Goal: Task Accomplishment & Management: Complete application form

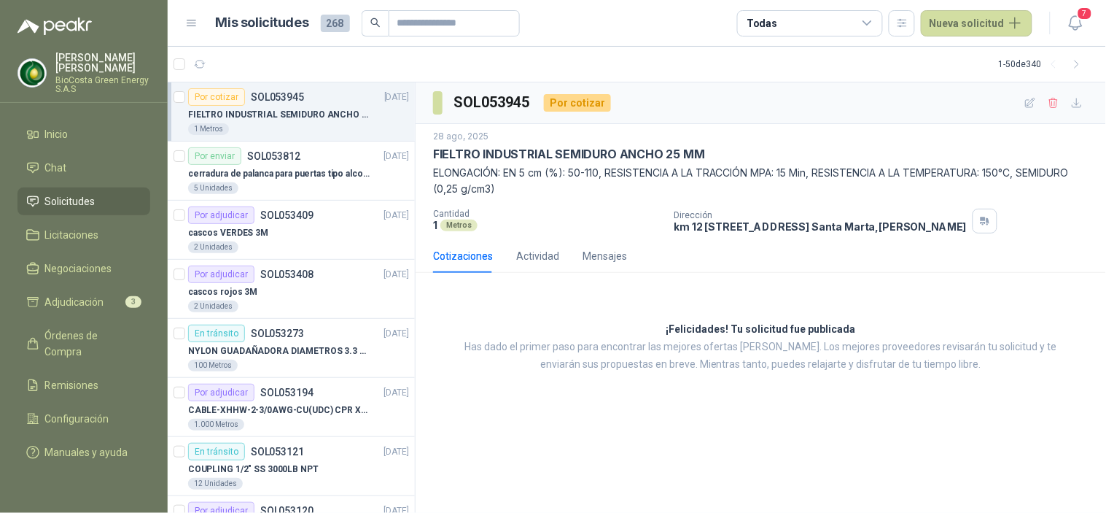
click at [279, 115] on p "FIELTRO INDUSTRIAL SEMIDURO ANCHO 25 MM" at bounding box center [279, 115] width 182 height 14
click at [941, 4] on header "Mis solicitudes 268 Todas Nueva solicitud 7" at bounding box center [637, 23] width 938 height 47
click at [943, 13] on button "Nueva solicitud" at bounding box center [977, 23] width 112 height 26
click at [946, 48] on link "Solicitud" at bounding box center [994, 58] width 124 height 26
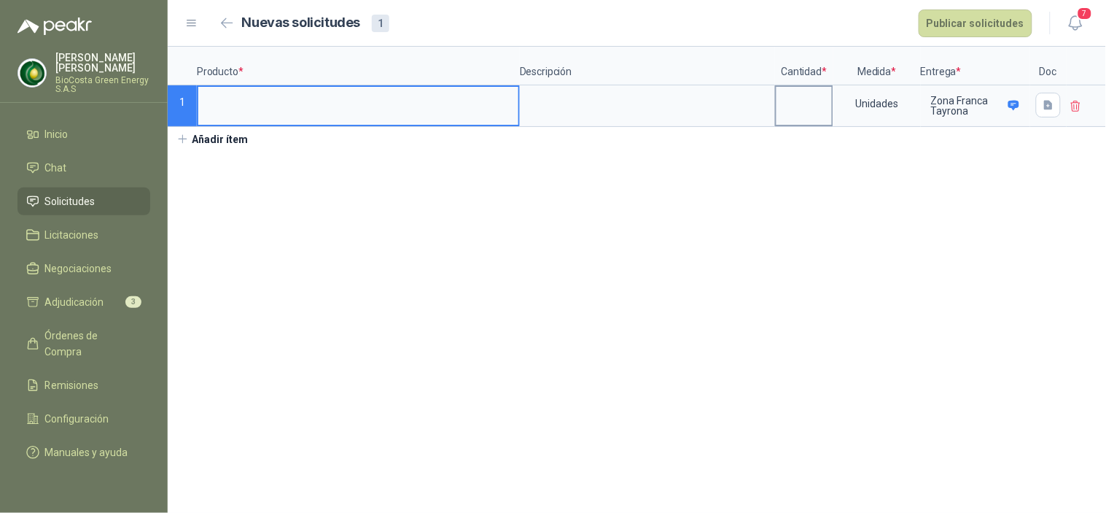
click at [295, 125] on div "Producto * Descripción Cantidad * Medida * Entrega * Doc 1 Unidades Zona Franca…" at bounding box center [637, 99] width 938 height 104
click at [268, 109] on input at bounding box center [358, 101] width 320 height 28
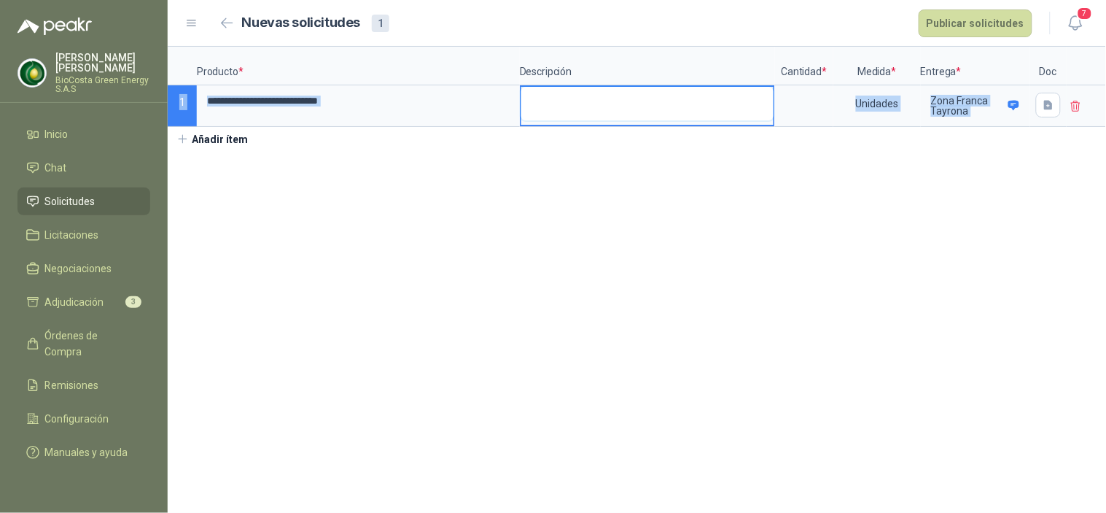
click at [658, 114] on textarea at bounding box center [647, 104] width 252 height 34
click at [811, 103] on input at bounding box center [803, 101] width 55 height 28
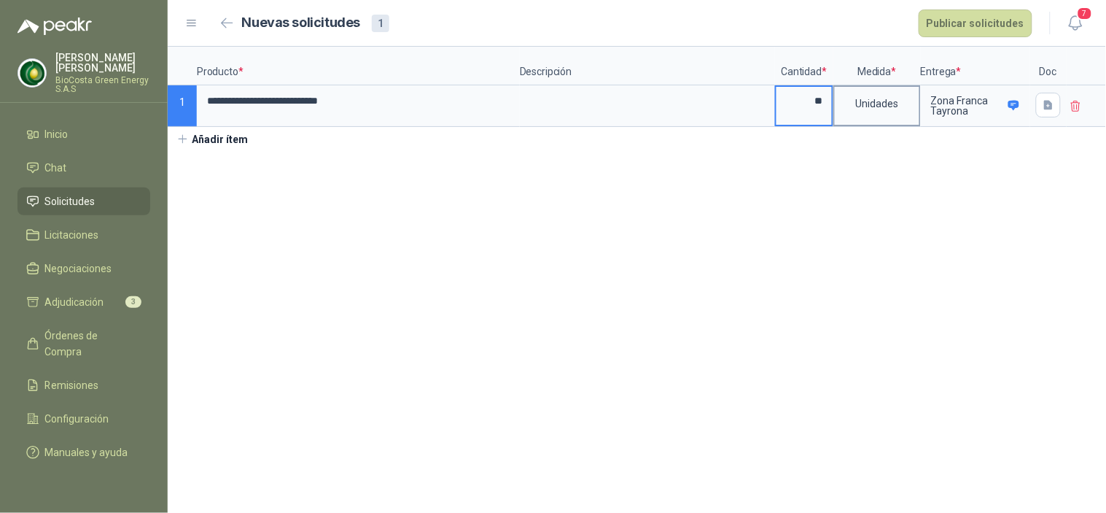
type input "**"
click at [871, 100] on div "Unidades" at bounding box center [877, 104] width 85 height 34
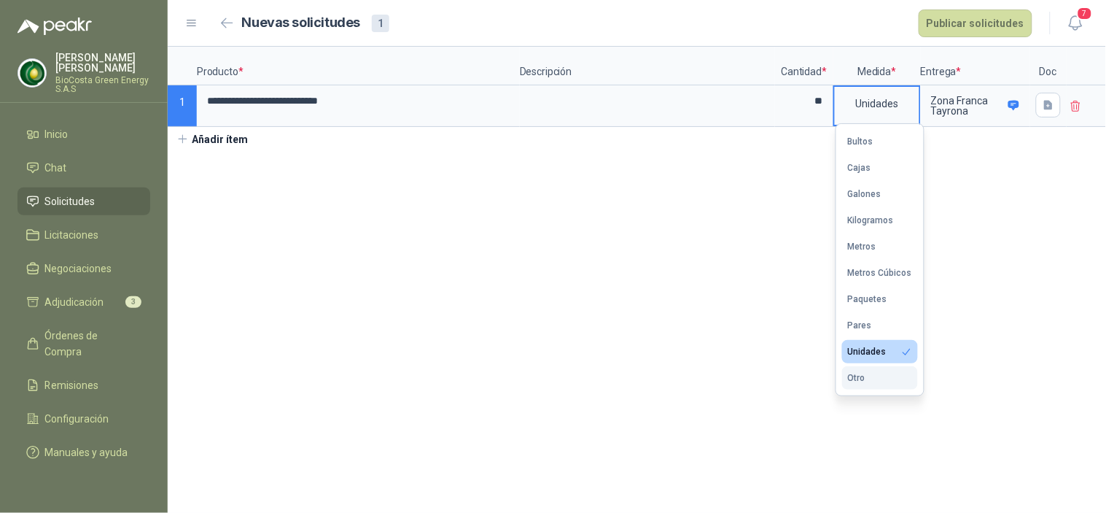
click at [892, 383] on button "Otro" at bounding box center [880, 377] width 76 height 23
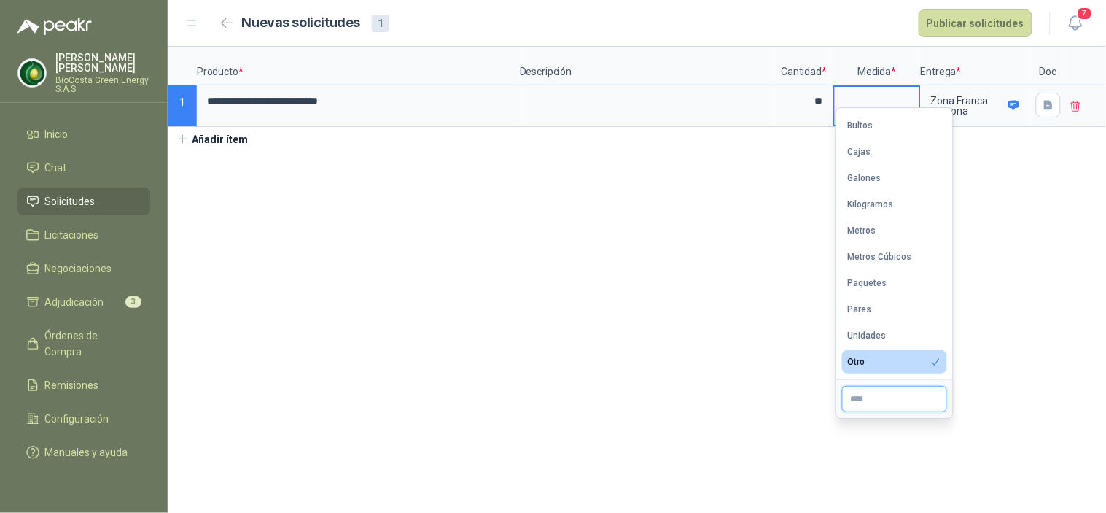
click at [897, 411] on input "text" at bounding box center [894, 399] width 105 height 26
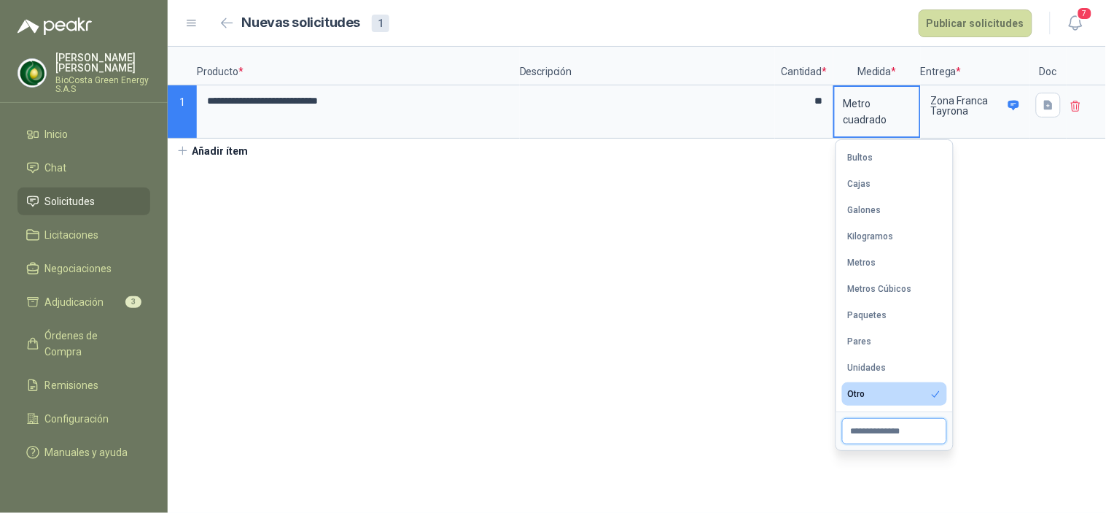
type input "**********"
click at [521, 170] on section "**********" at bounding box center [637, 280] width 938 height 466
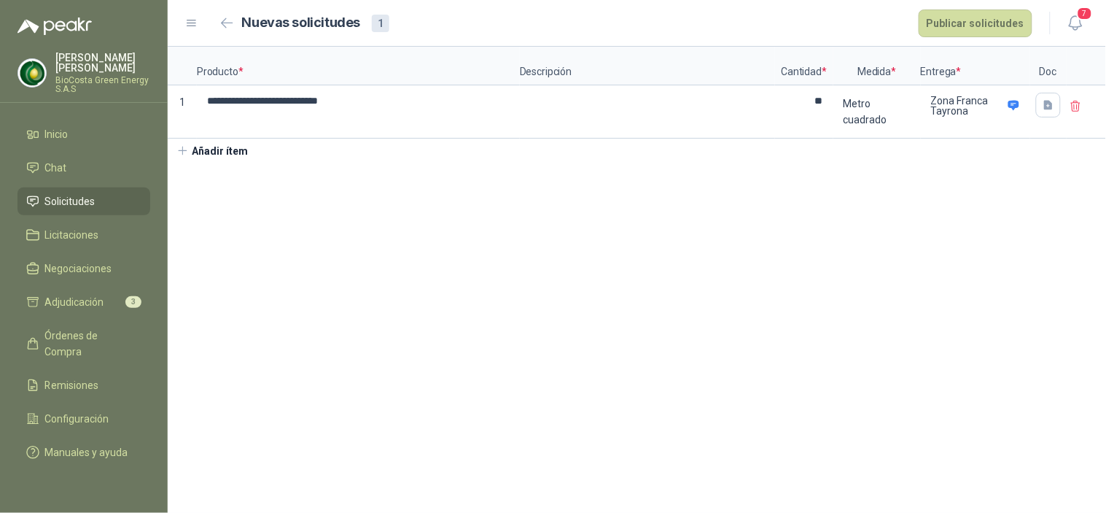
click at [227, 147] on button "Añadir ítem" at bounding box center [213, 151] width 90 height 25
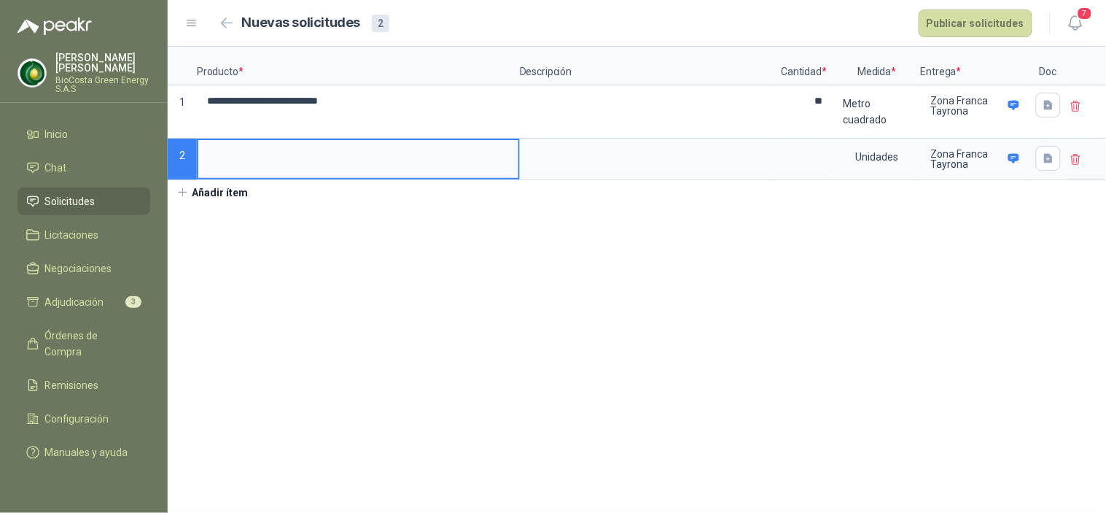
click at [286, 155] on input at bounding box center [358, 154] width 320 height 28
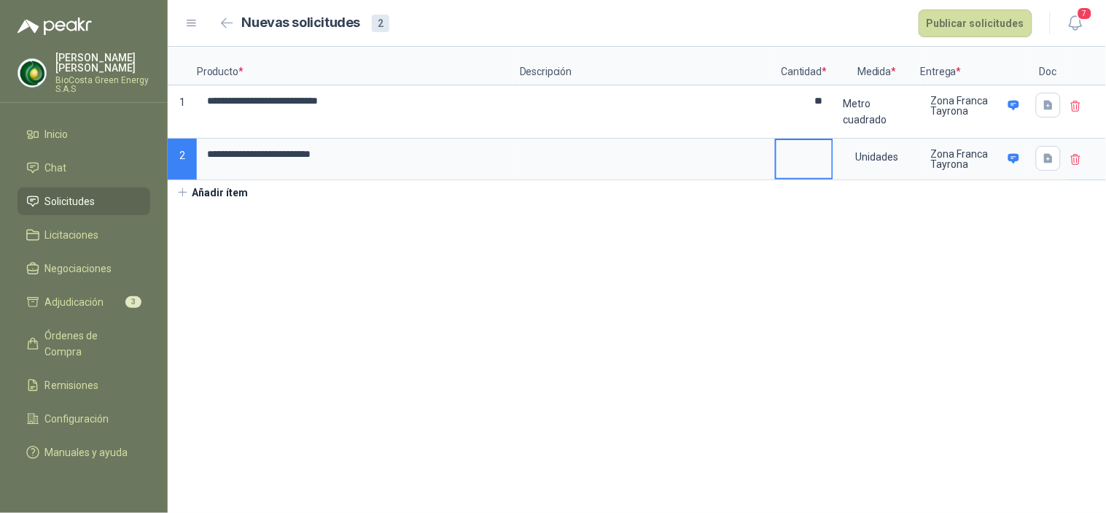
click at [819, 155] on input at bounding box center [803, 154] width 55 height 28
type input "**"
click at [863, 163] on div "Unidades" at bounding box center [877, 157] width 85 height 34
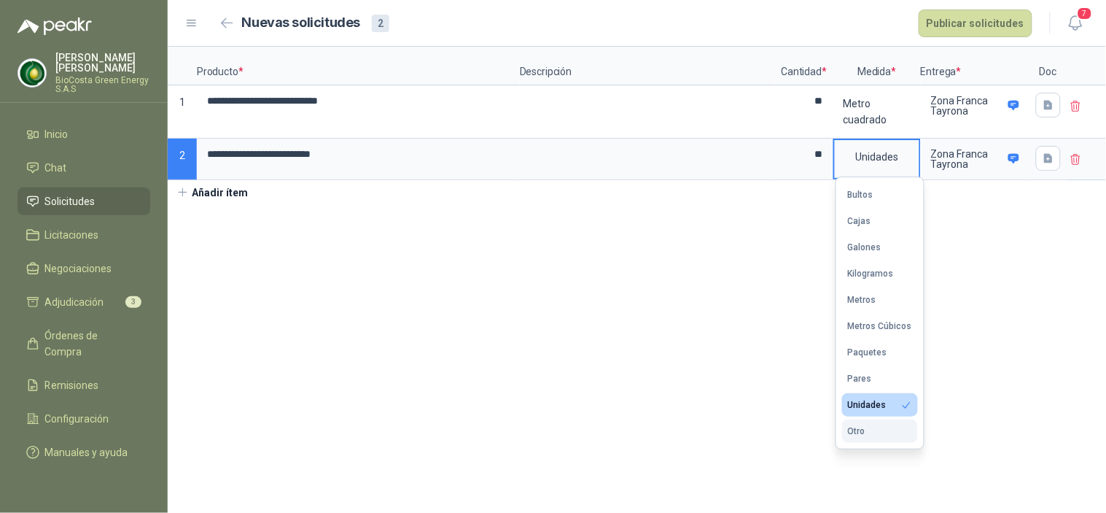
click at [877, 426] on button "Otro" at bounding box center [880, 430] width 76 height 23
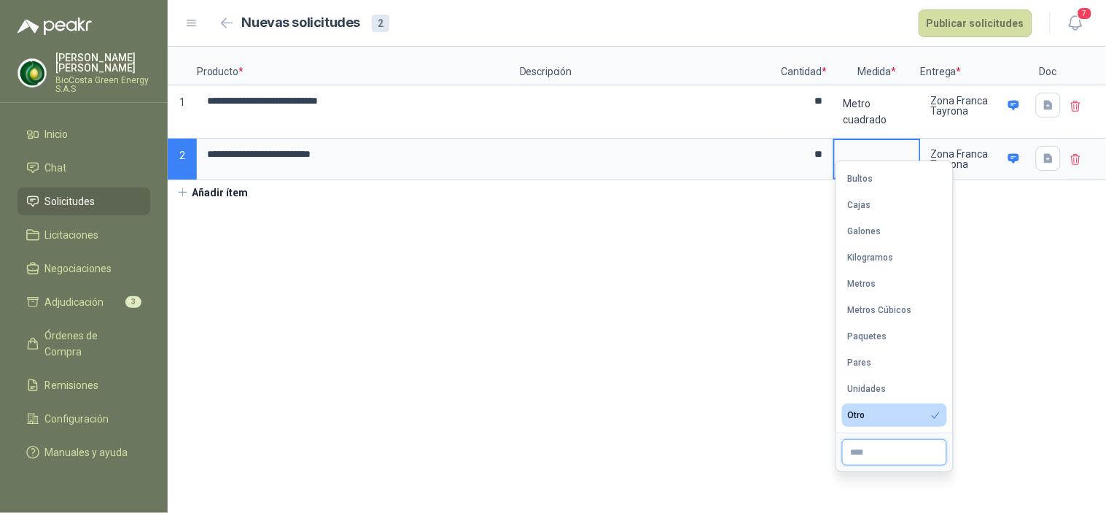
click at [872, 443] on input "text" at bounding box center [894, 452] width 105 height 26
type input "*"
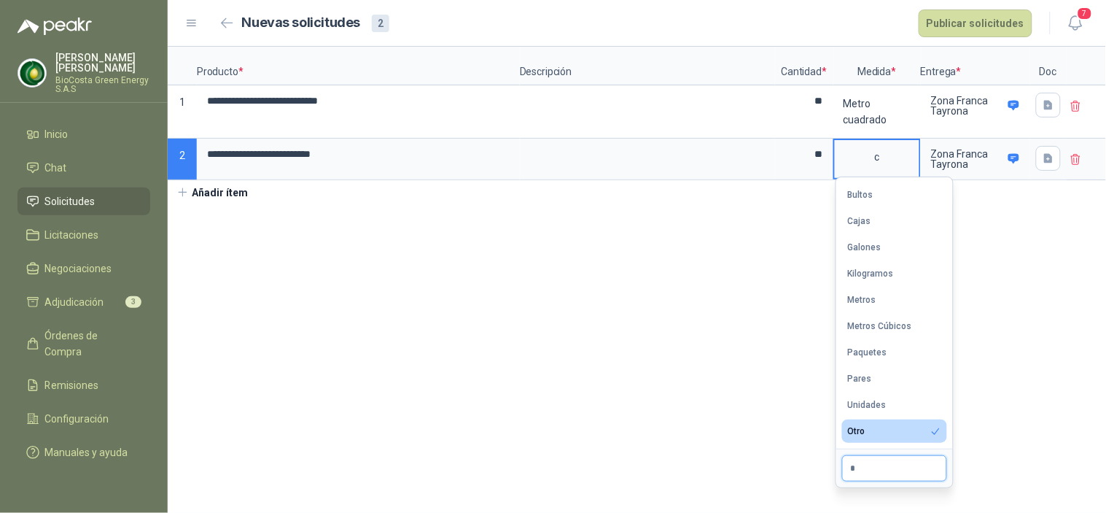
type input "*******"
click at [580, 389] on section "**********" at bounding box center [637, 280] width 938 height 466
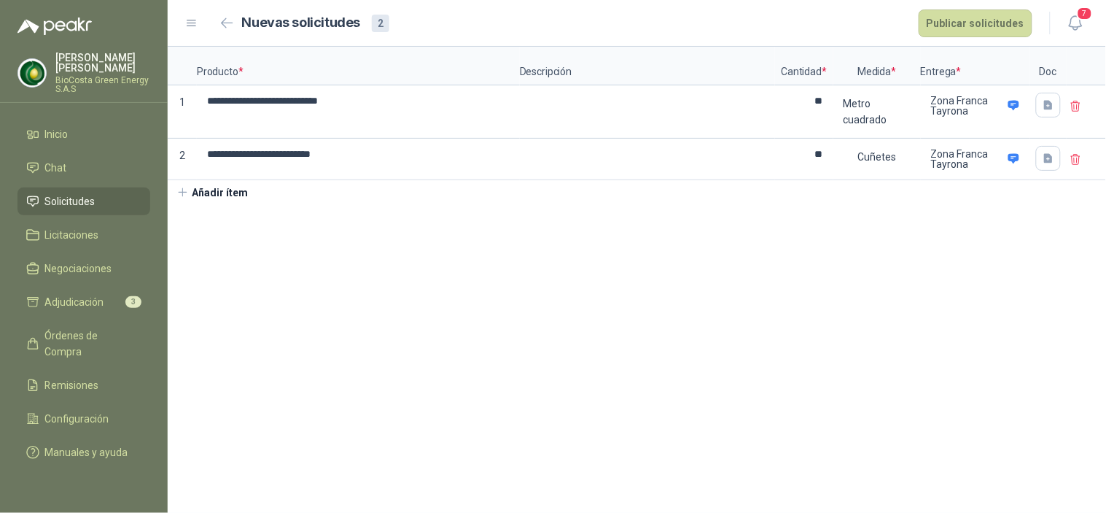
click at [209, 194] on button "Añadir ítem" at bounding box center [213, 192] width 90 height 25
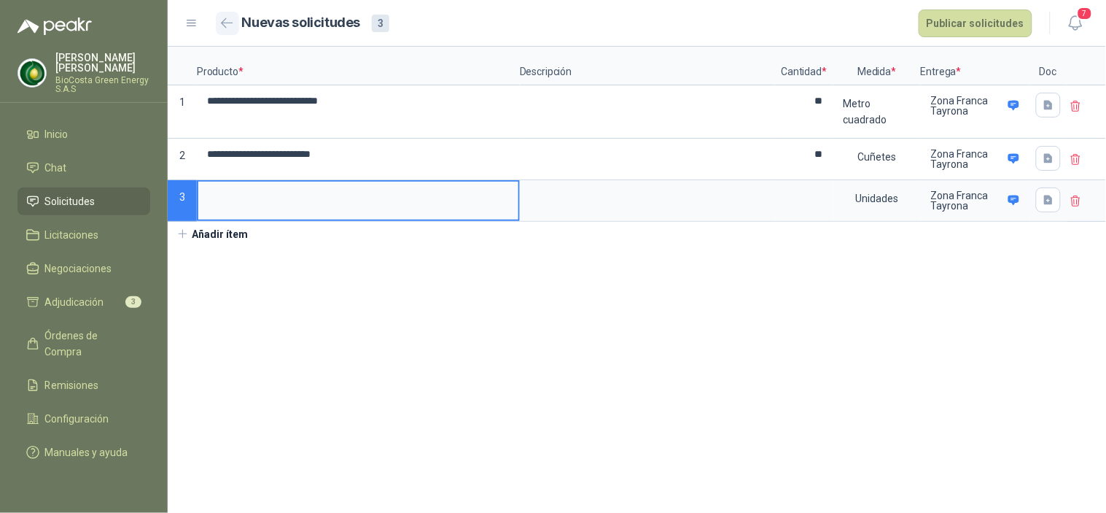
click at [235, 26] on button "button" at bounding box center [227, 23] width 23 height 23
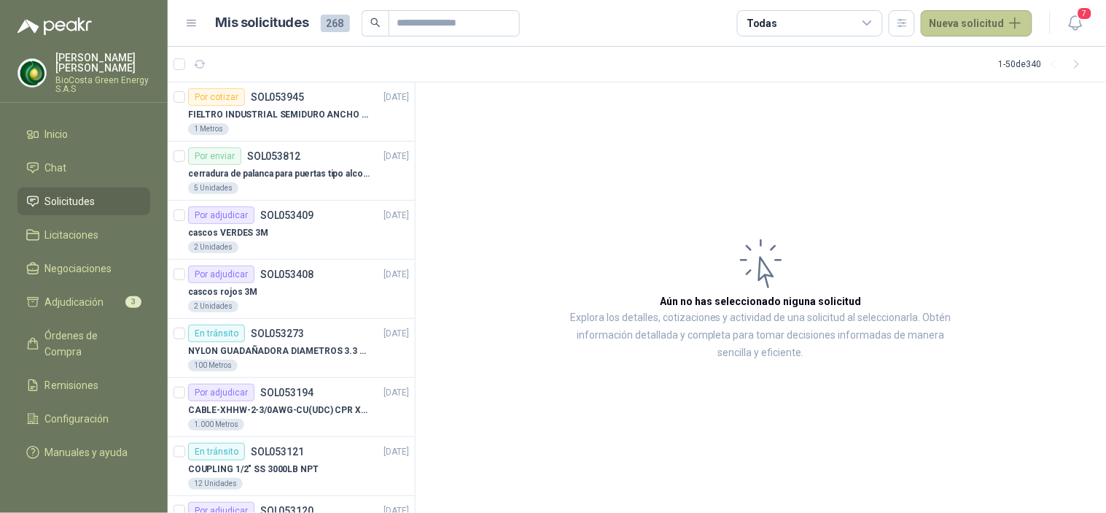
click at [994, 18] on button "Nueva solicitud" at bounding box center [977, 23] width 112 height 26
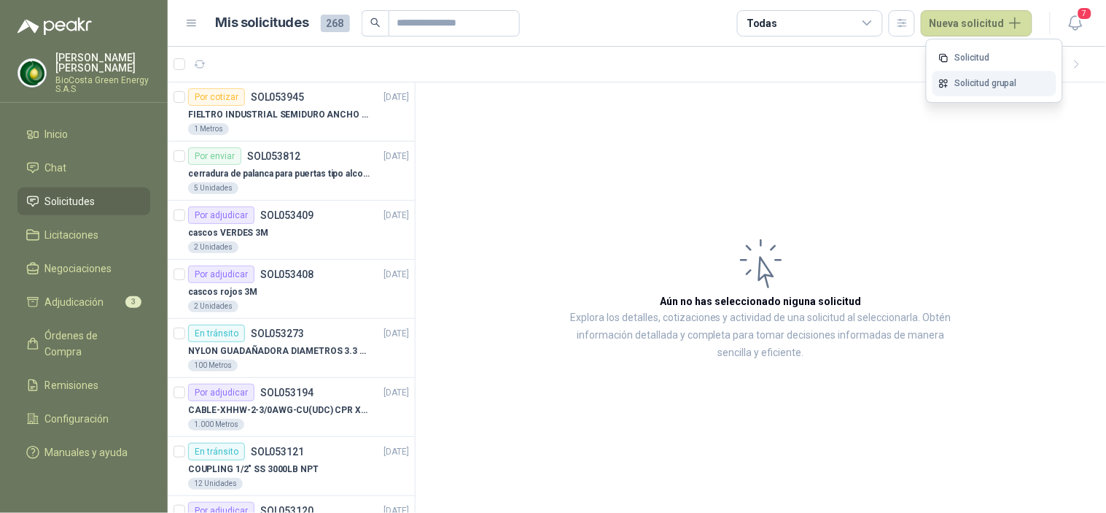
click at [962, 84] on link "Solicitud grupal" at bounding box center [994, 84] width 124 height 26
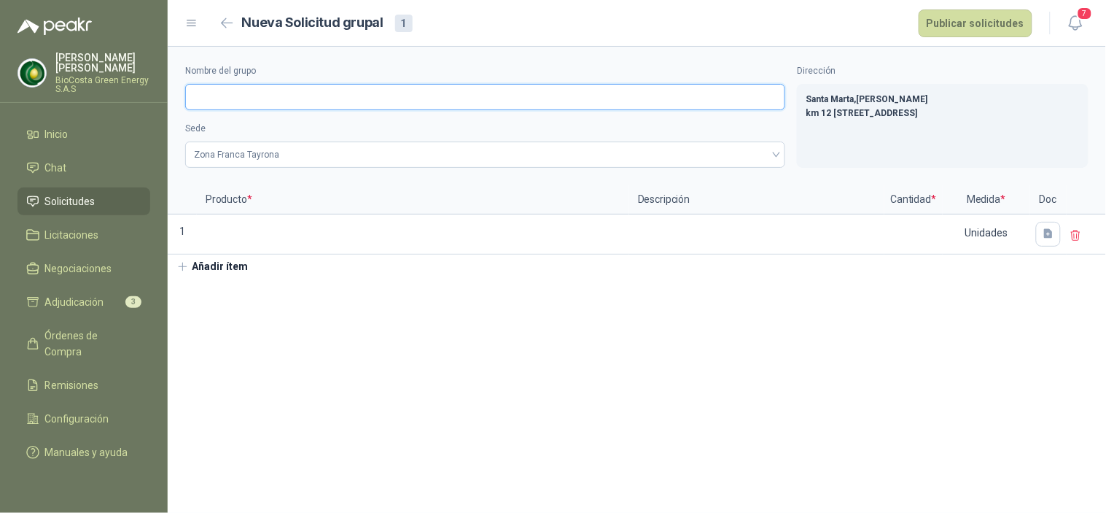
click at [445, 92] on input "Nombre del grupo" at bounding box center [485, 97] width 600 height 26
click at [357, 106] on input "**" at bounding box center [485, 97] width 600 height 26
type input "*******"
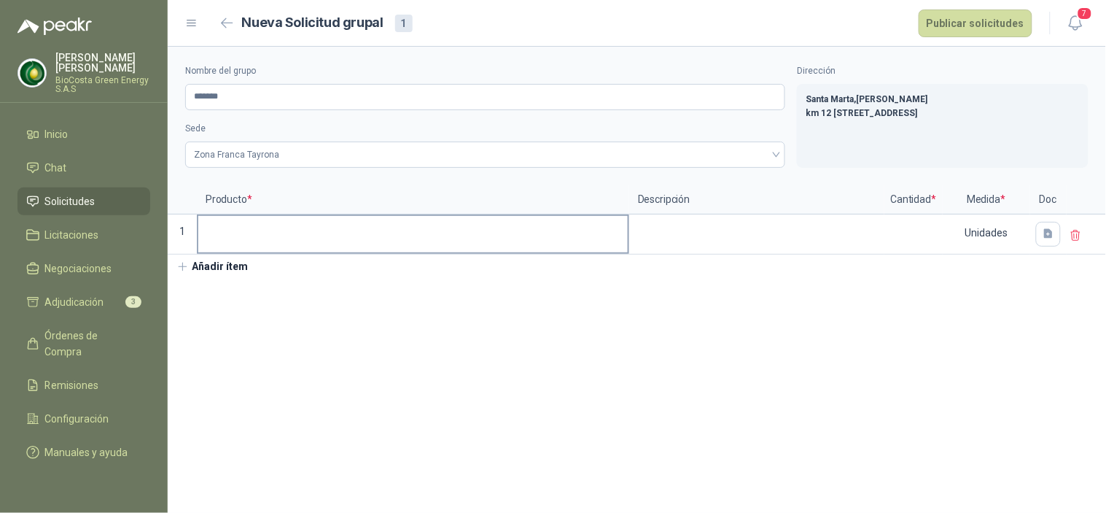
click at [225, 246] on label at bounding box center [412, 234] width 429 height 36
click at [225, 244] on input at bounding box center [412, 230] width 429 height 28
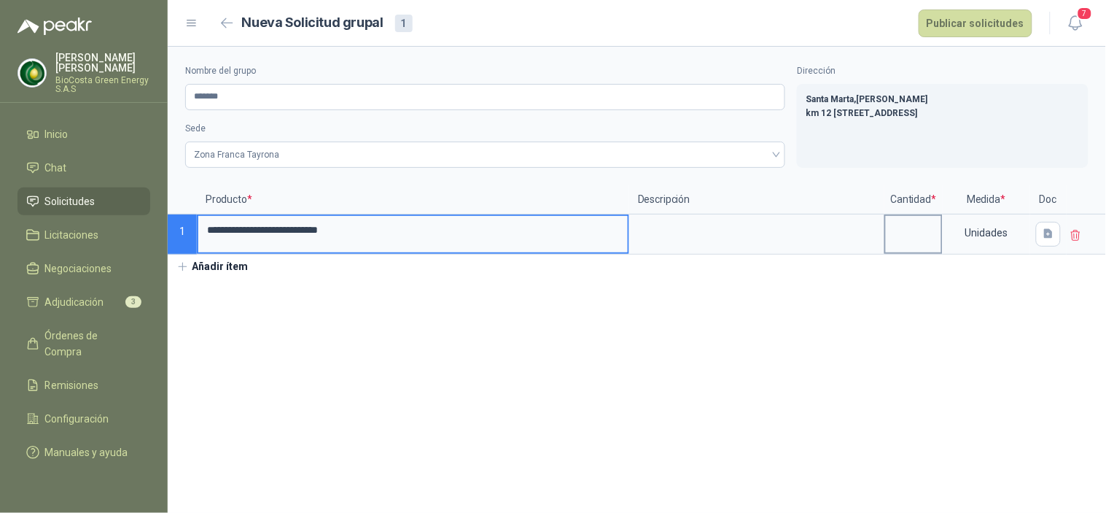
click at [906, 236] on input at bounding box center [913, 230] width 55 height 28
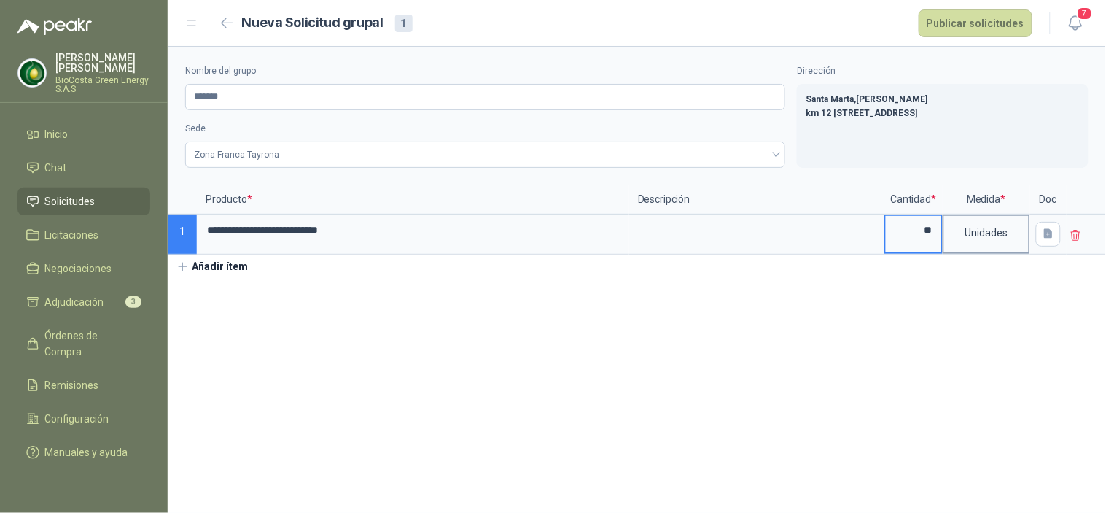
type input "**"
click at [975, 225] on div "Unidades" at bounding box center [986, 233] width 85 height 34
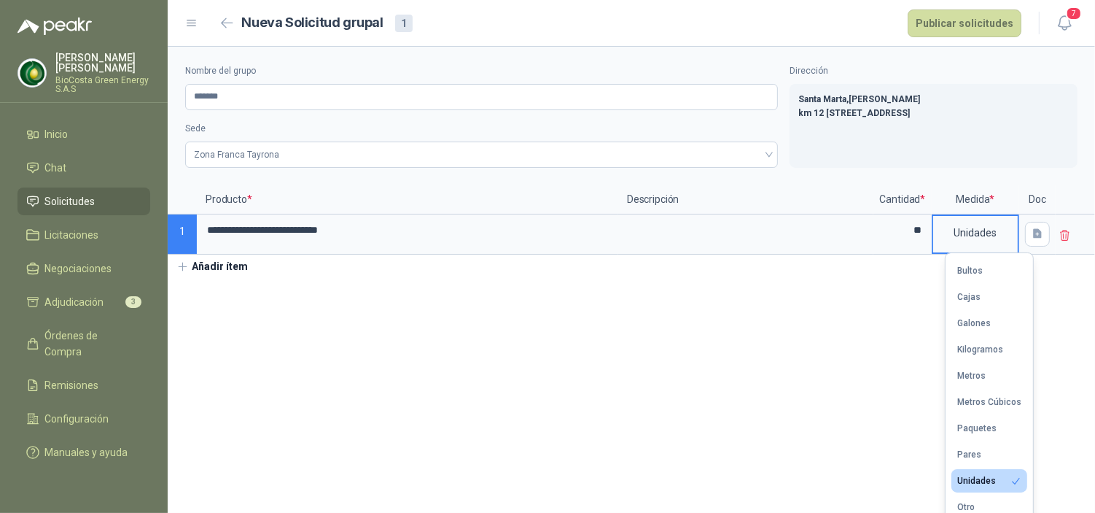
click at [986, 231] on div "Unidades" at bounding box center [975, 233] width 85 height 34
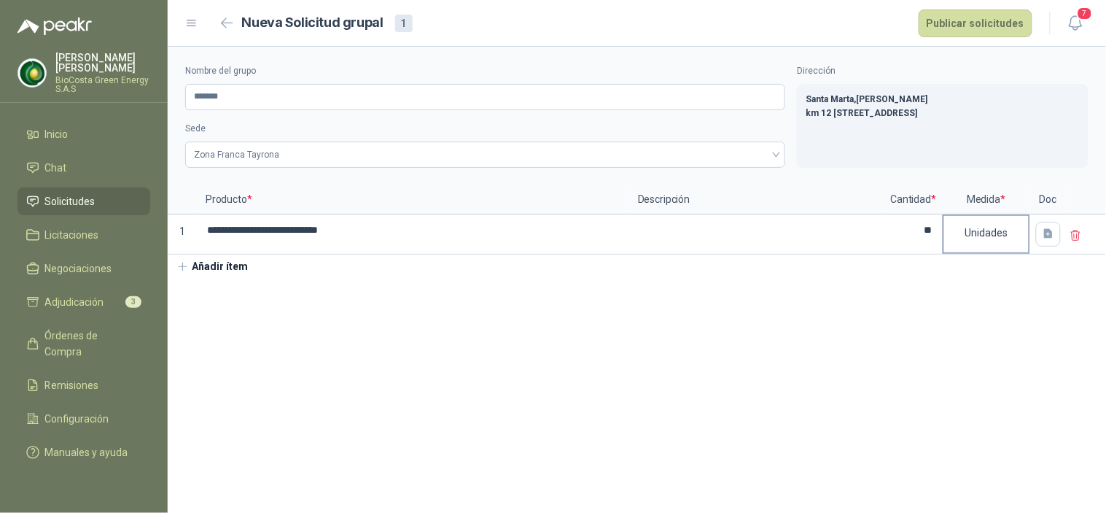
click at [984, 222] on div "Unidades" at bounding box center [986, 233] width 85 height 34
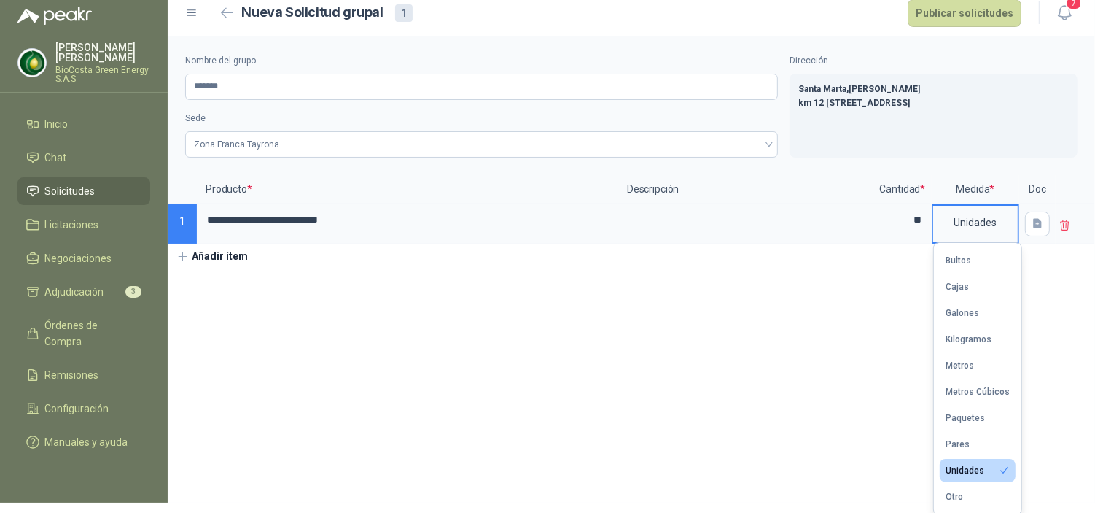
scroll to position [12, 0]
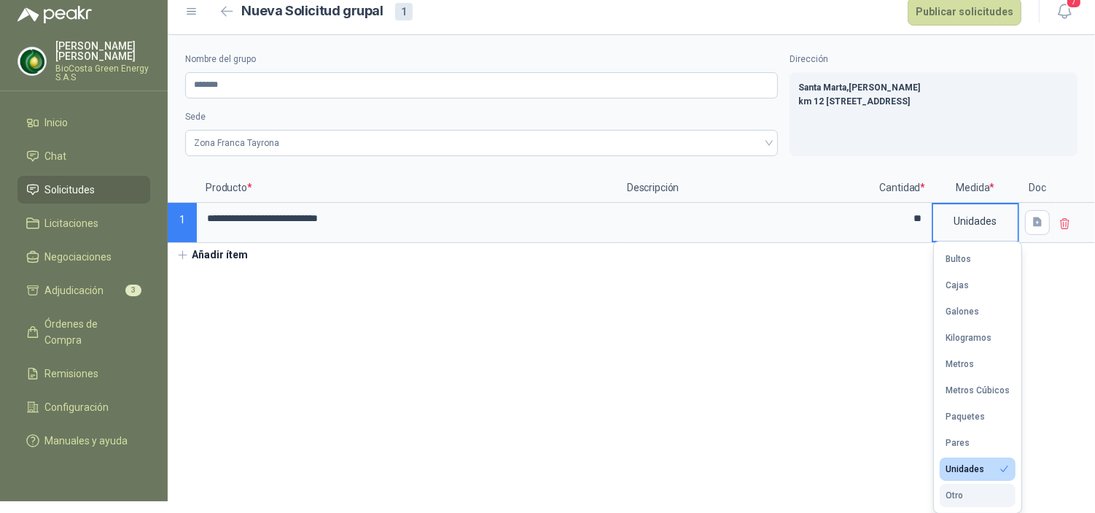
click at [973, 490] on button "Otro" at bounding box center [978, 494] width 76 height 23
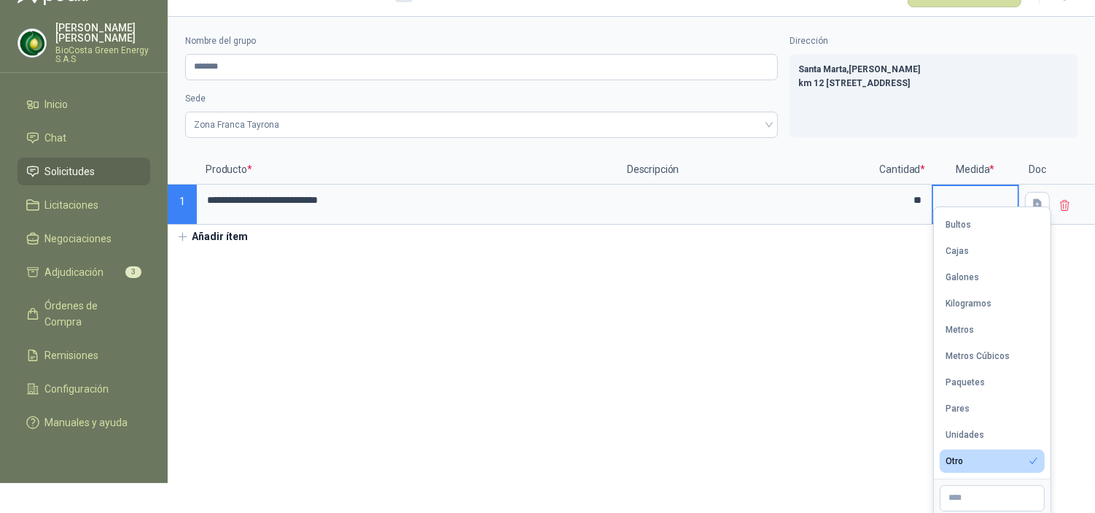
scroll to position [34, 0]
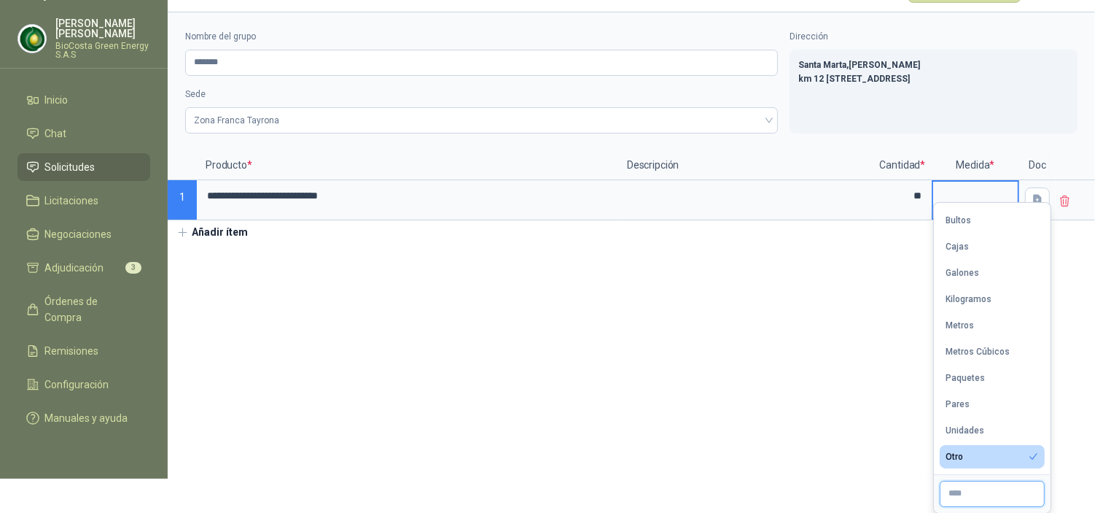
click at [997, 488] on input "text" at bounding box center [992, 493] width 105 height 26
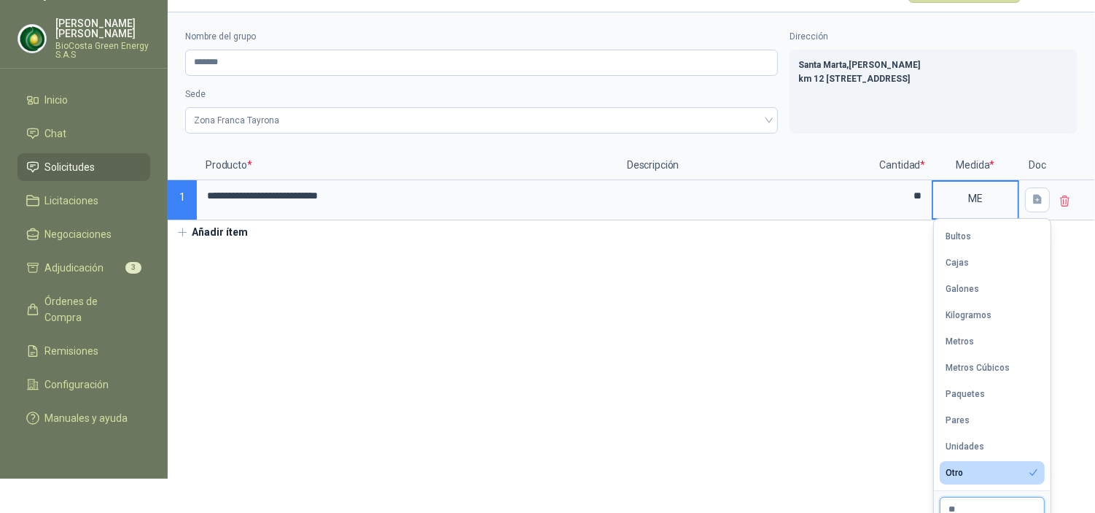
scroll to position [36, 0]
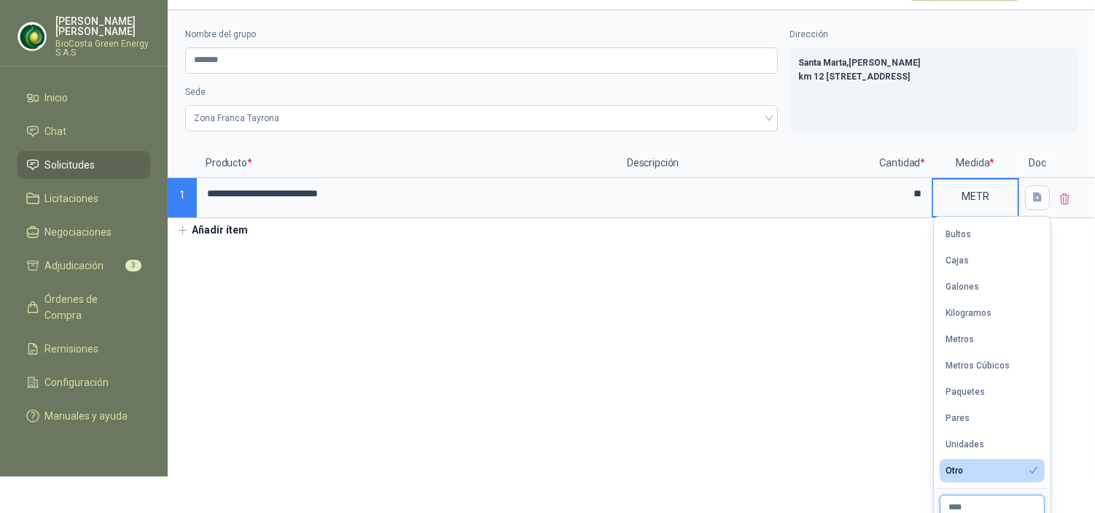
type input "**********"
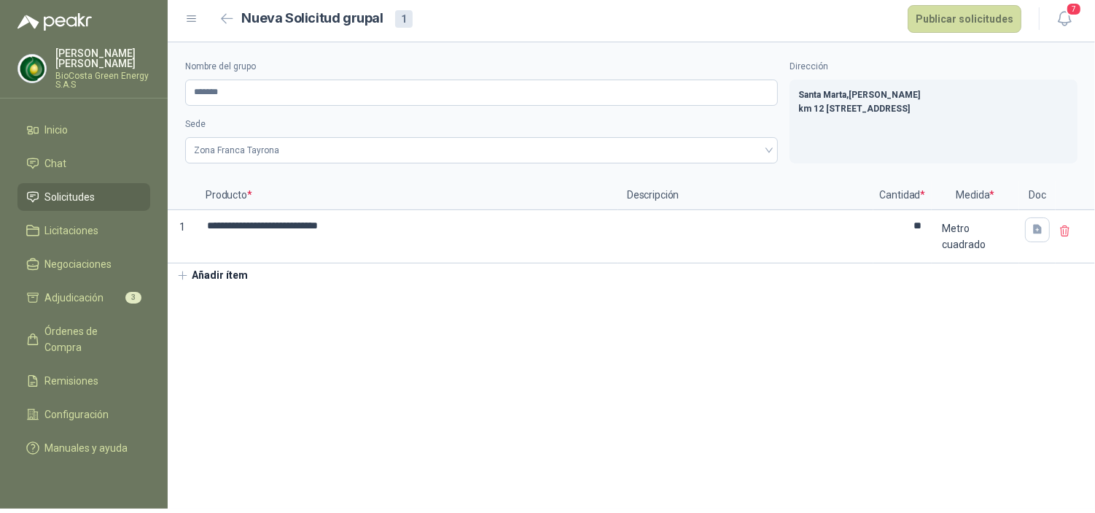
click at [682, 381] on section "**********" at bounding box center [631, 275] width 927 height 466
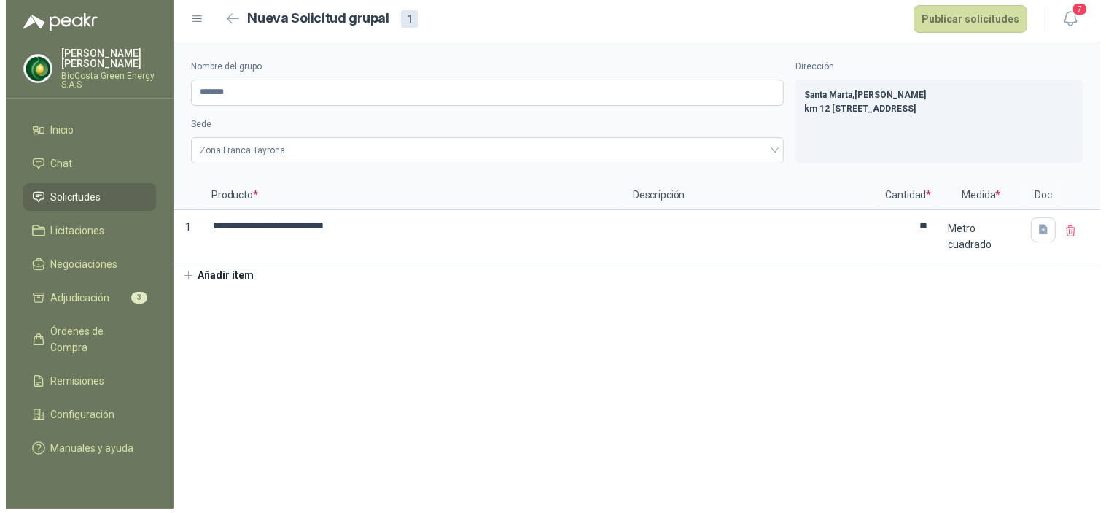
scroll to position [0, 0]
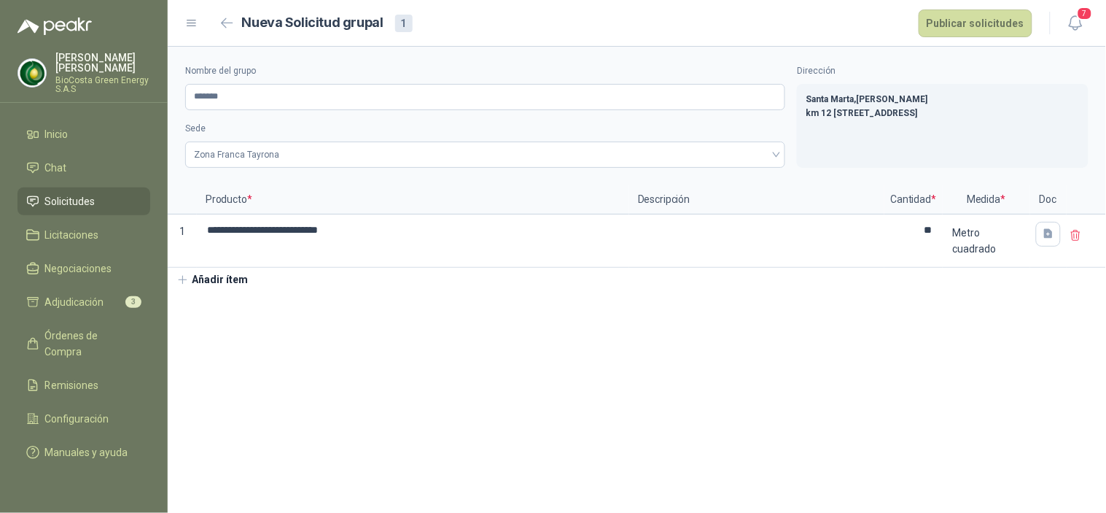
click at [219, 281] on button "Añadir ítem" at bounding box center [213, 280] width 90 height 25
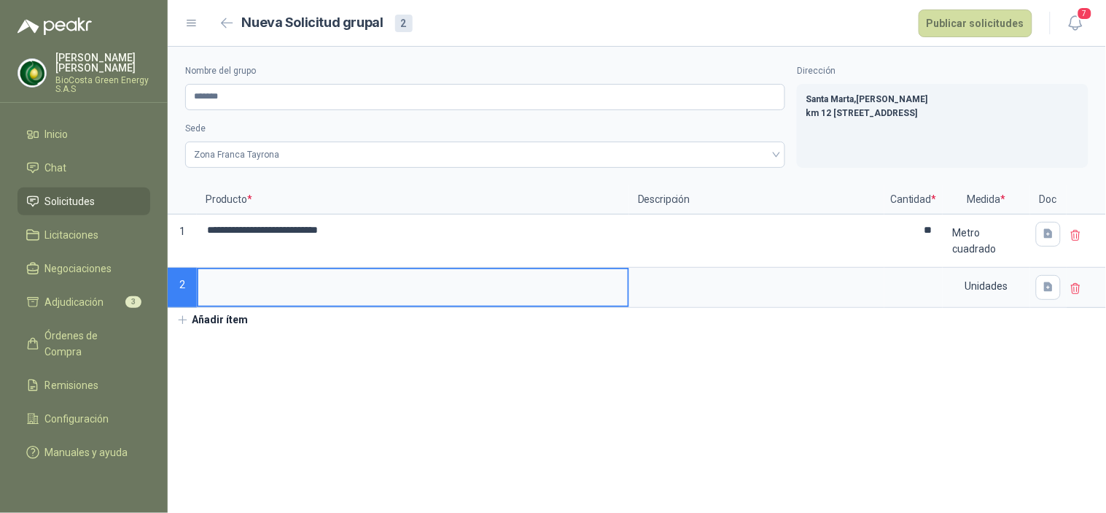
click at [379, 285] on input at bounding box center [412, 283] width 429 height 28
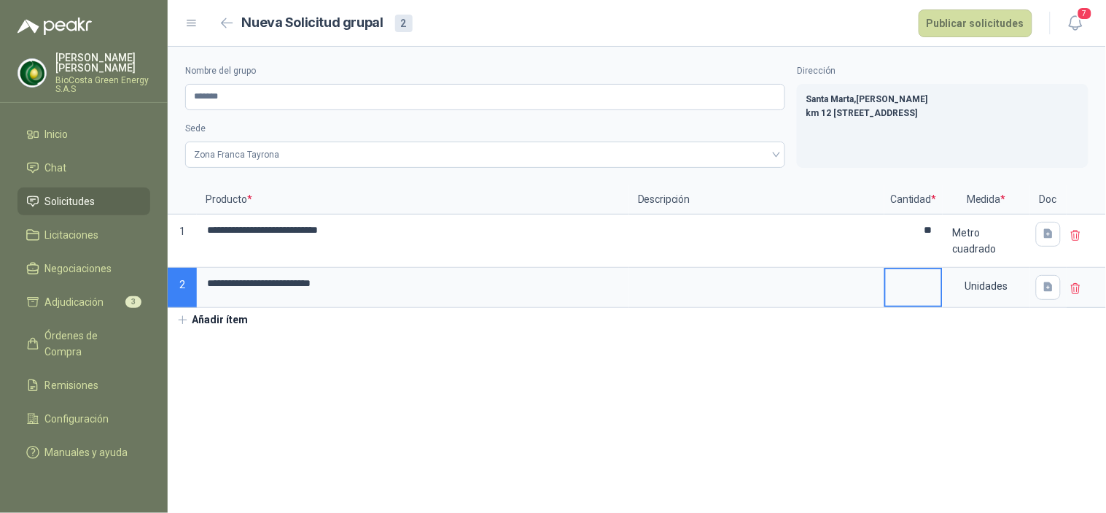
click at [919, 272] on input at bounding box center [913, 283] width 55 height 28
type input "**"
click at [980, 286] on div "Unidades" at bounding box center [986, 286] width 85 height 34
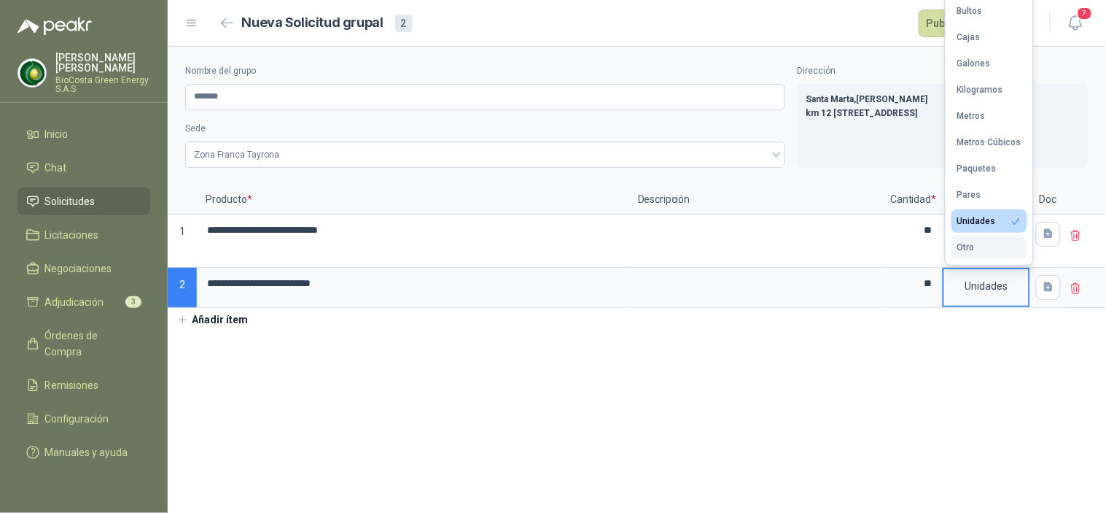
click at [981, 236] on button "Otro" at bounding box center [989, 246] width 76 height 23
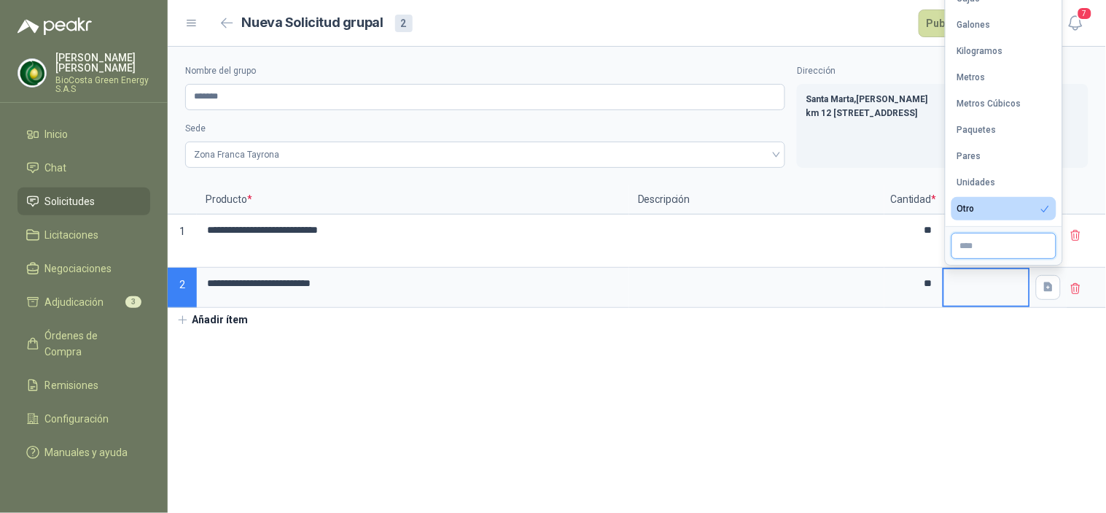
click at [983, 250] on input "text" at bounding box center [1003, 246] width 105 height 26
type input "*******"
click at [833, 404] on section "**********" at bounding box center [637, 280] width 938 height 466
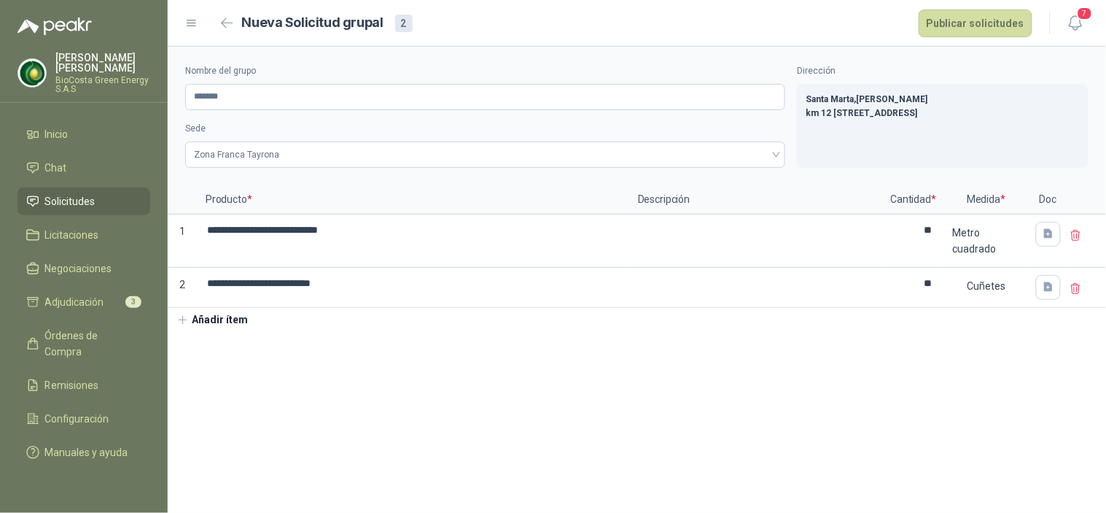
click at [235, 311] on button "Añadir ítem" at bounding box center [213, 320] width 90 height 25
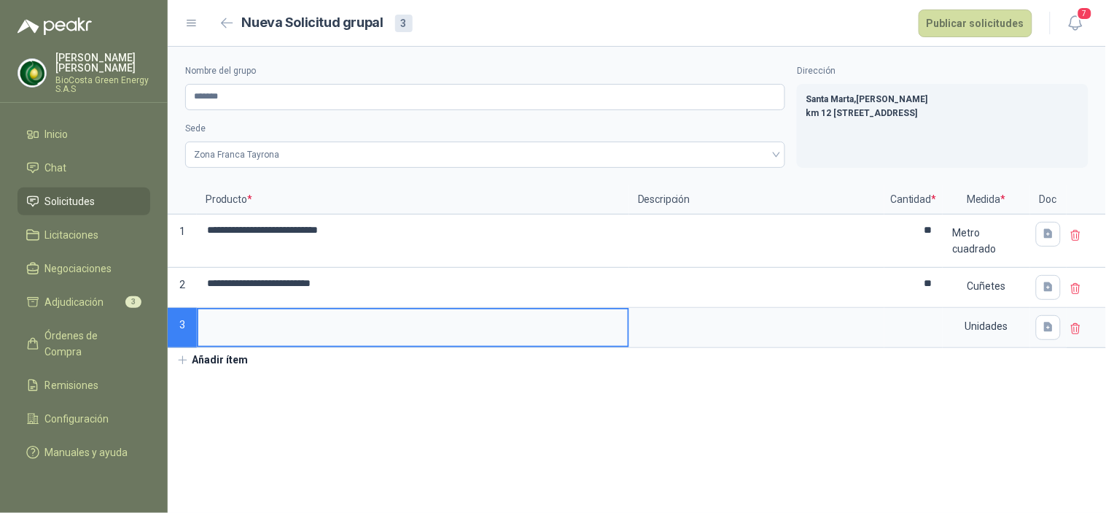
click at [301, 327] on input at bounding box center [412, 323] width 429 height 28
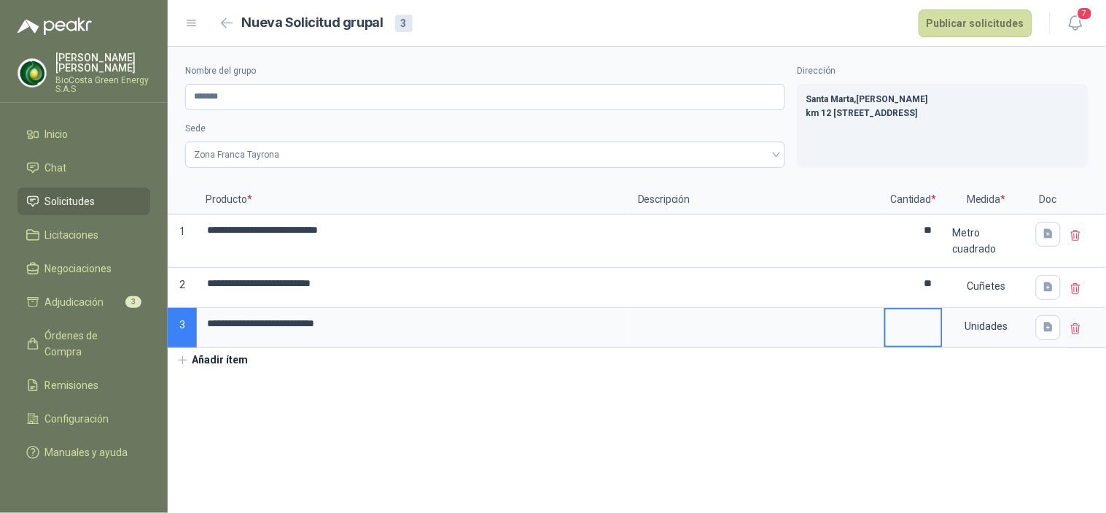
click at [897, 325] on input at bounding box center [913, 323] width 55 height 28
type input "**"
click at [214, 361] on button "Añadir ítem" at bounding box center [213, 360] width 90 height 25
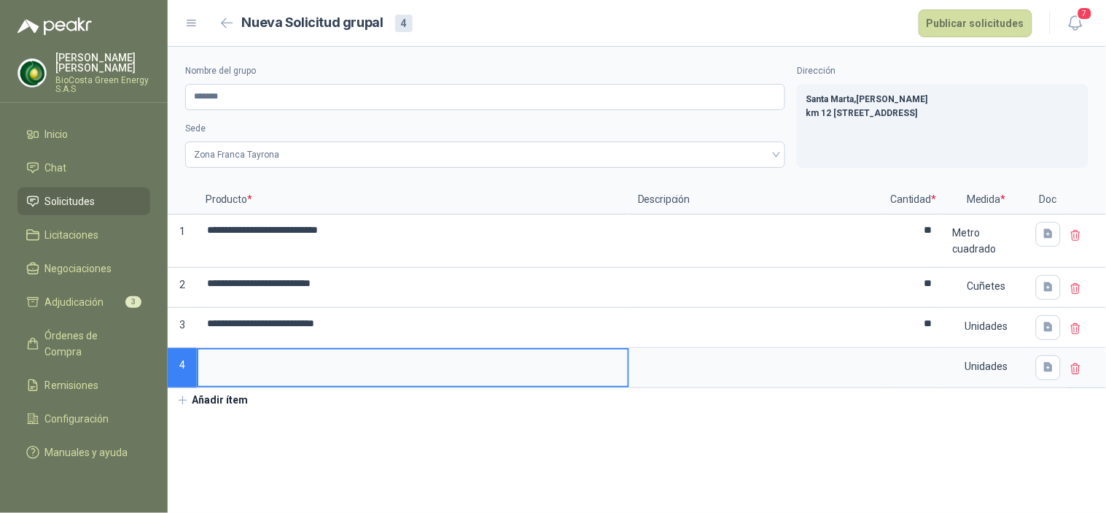
click at [392, 365] on input at bounding box center [412, 363] width 429 height 28
click at [942, 362] on div at bounding box center [913, 368] width 58 height 40
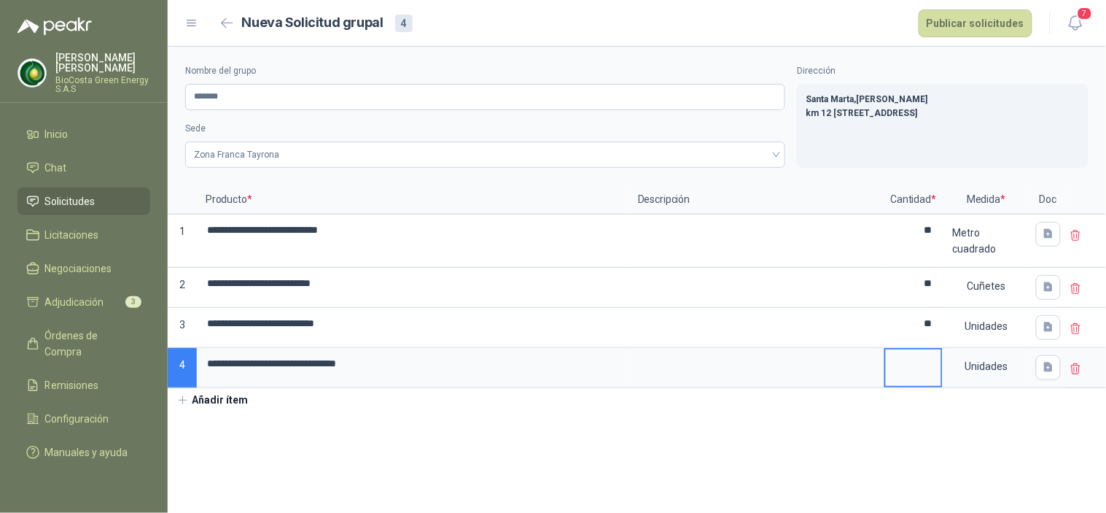
click at [927, 362] on input at bounding box center [913, 363] width 55 height 28
type input "**"
click at [448, 453] on section "**********" at bounding box center [637, 280] width 938 height 466
click at [974, 7] on header "Nueva Solicitud grupal 4 Publicar solicitudes 7" at bounding box center [637, 23] width 938 height 47
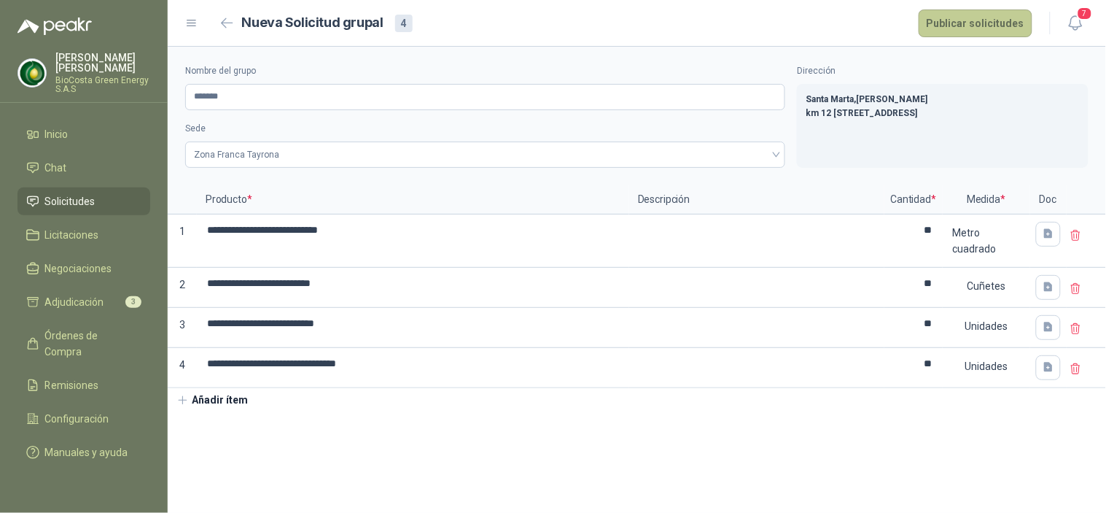
click at [977, 20] on button "Publicar solicitudes" at bounding box center [976, 23] width 114 height 28
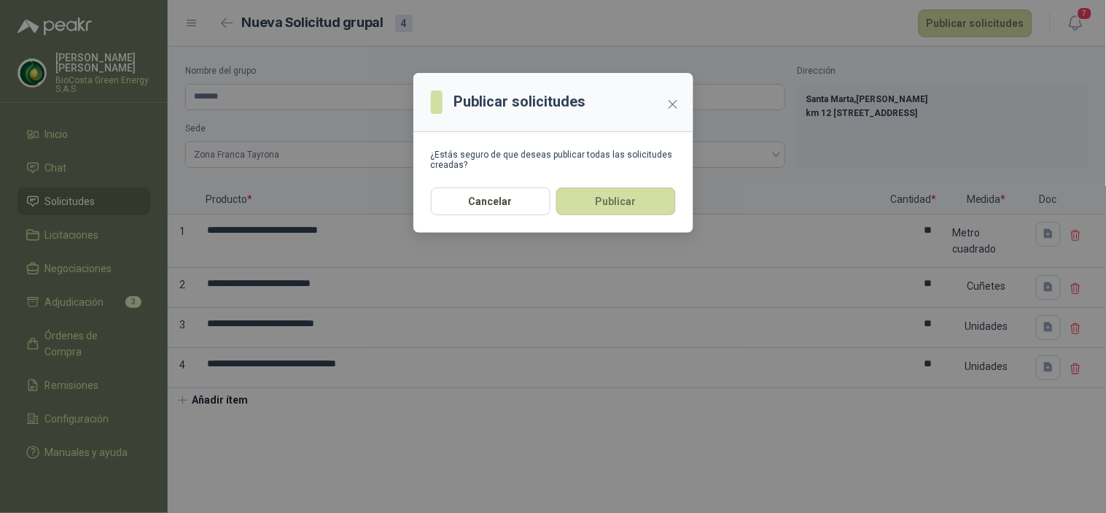
click at [647, 203] on button "Publicar" at bounding box center [616, 201] width 120 height 28
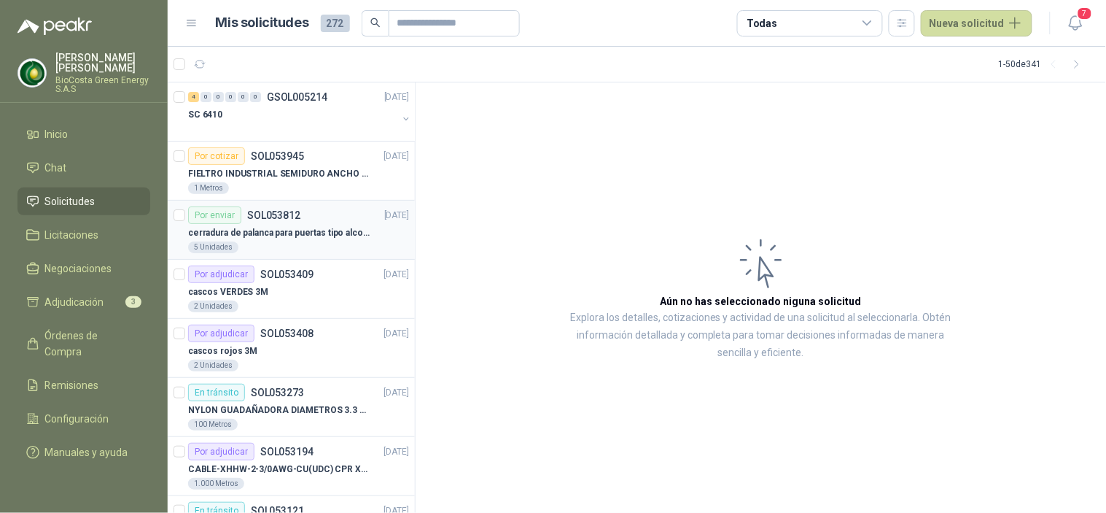
click at [305, 232] on p "cerradura de palanca para puertas tipo alcoba marca yale" at bounding box center [279, 233] width 182 height 14
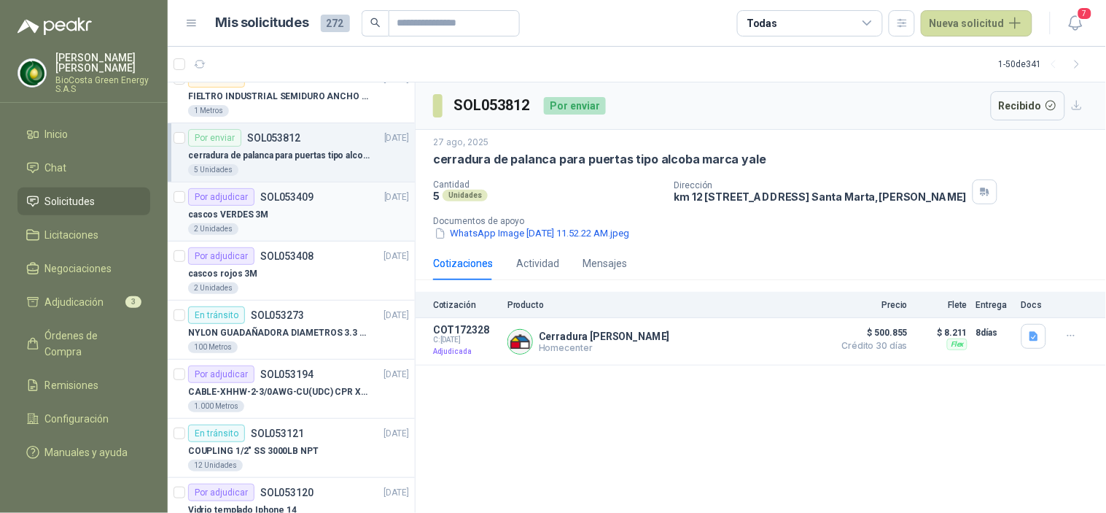
scroll to position [162, 0]
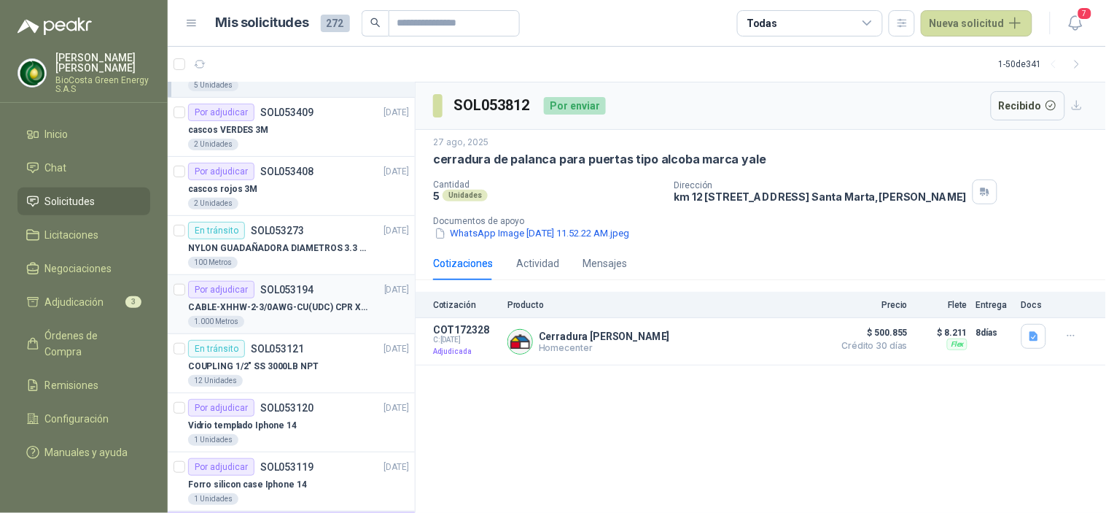
click at [282, 311] on p "CABLE-XHHW-2-3/0AWG-CU(UDC) CPR XLPE FR" at bounding box center [279, 307] width 182 height 14
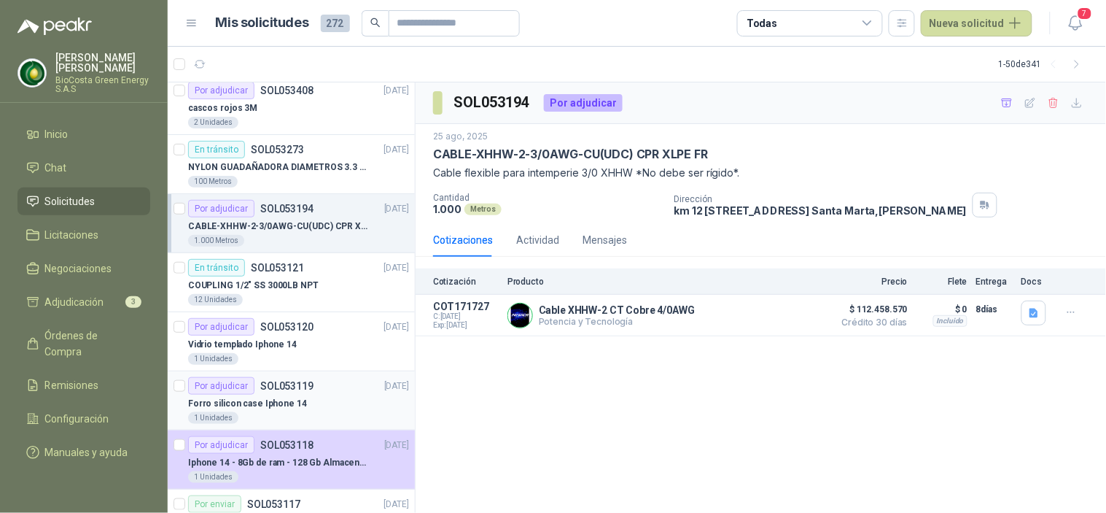
scroll to position [324, 0]
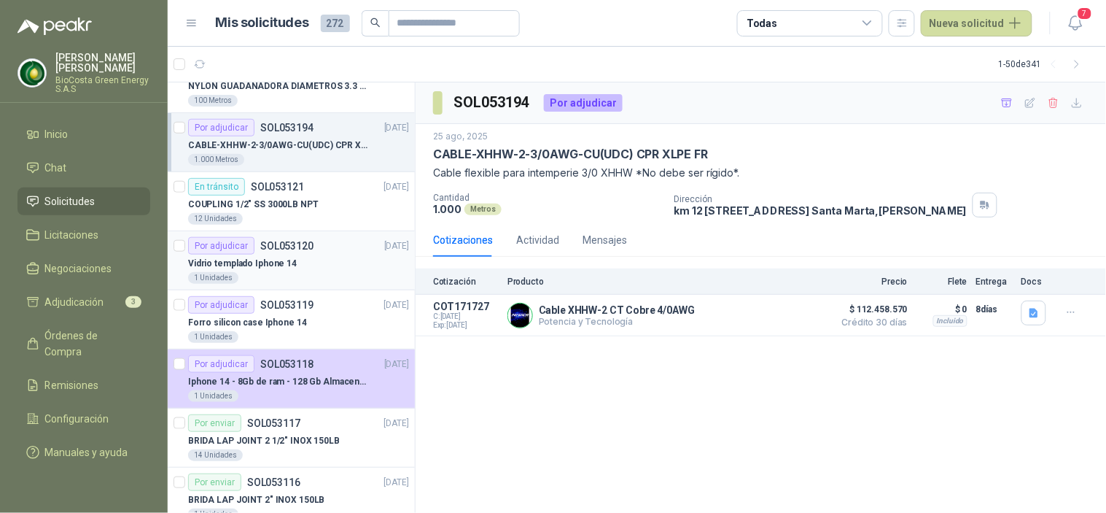
click at [219, 289] on article "Por adjudicar SOL053120 [DATE] Vidrio templado Iphone 14 1 Unidades" at bounding box center [291, 260] width 247 height 59
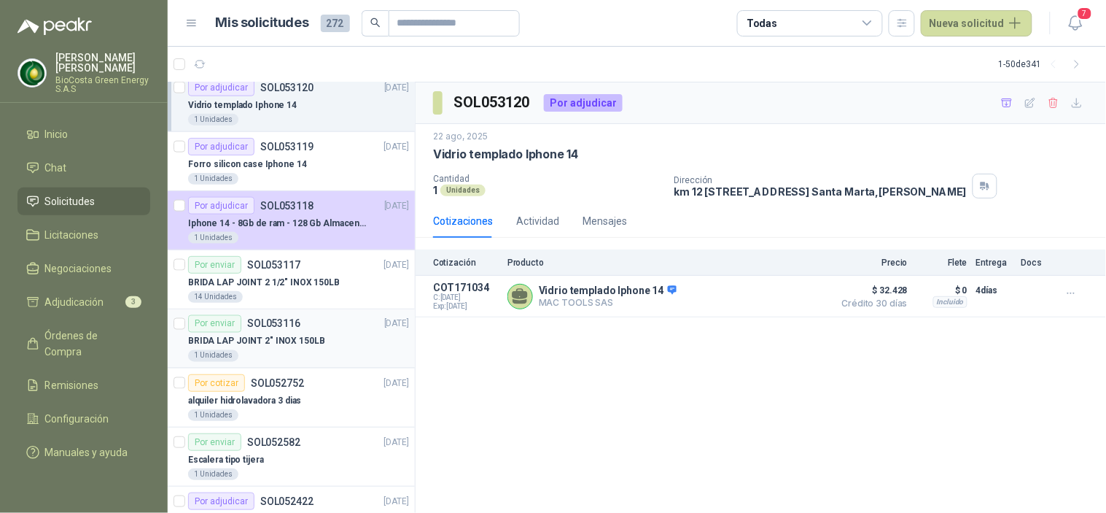
scroll to position [486, 0]
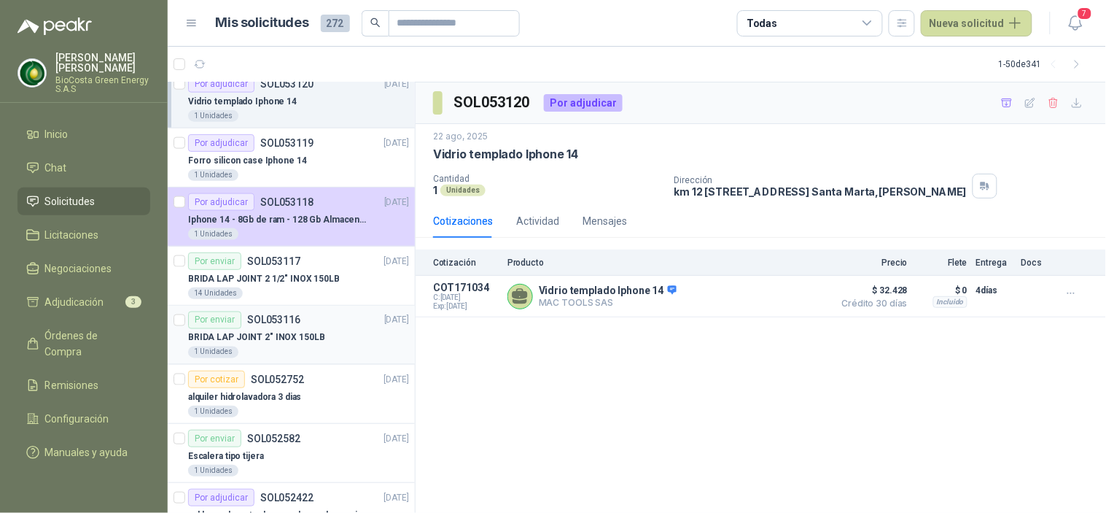
click at [259, 332] on p "BRIDA LAP JOINT 2" INOX 150LB" at bounding box center [256, 338] width 137 height 14
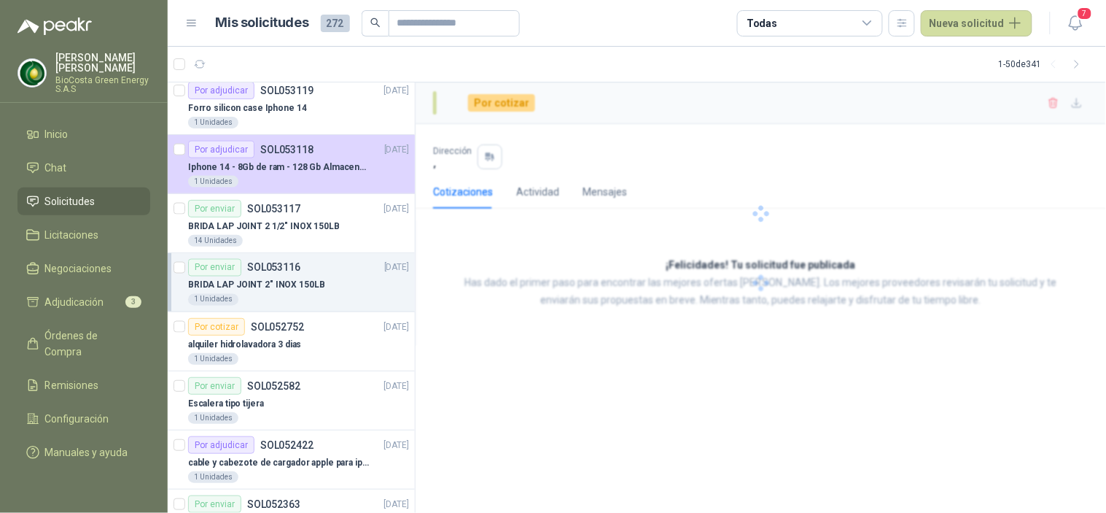
scroll to position [566, 0]
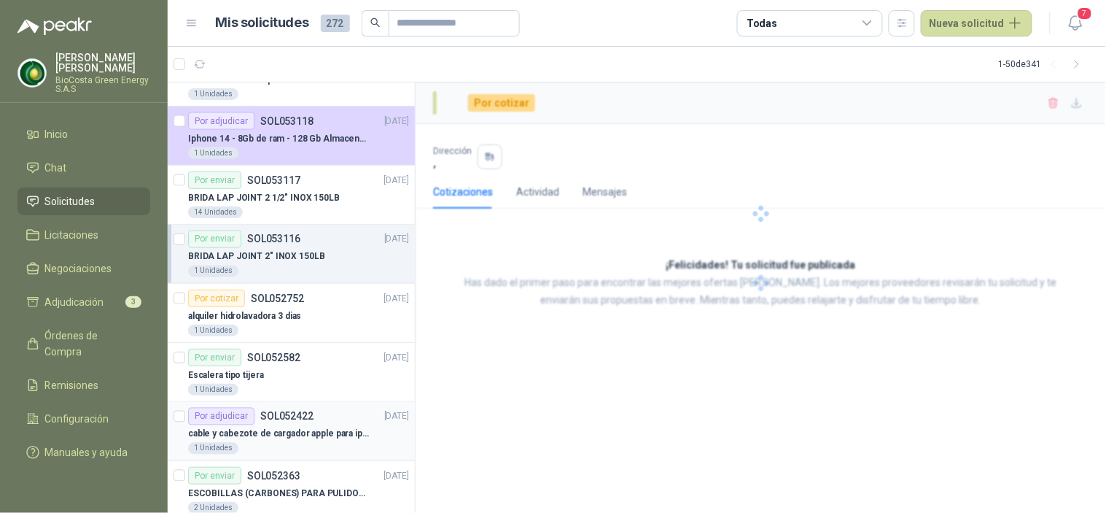
click at [256, 418] on div "Por adjudicar SOL052422" at bounding box center [250, 416] width 125 height 17
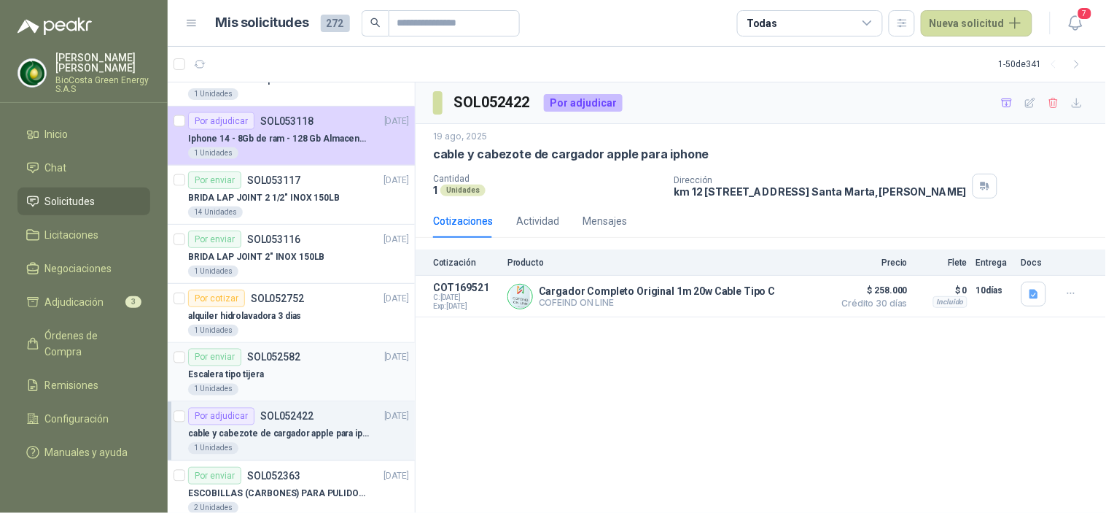
click at [255, 374] on p "Escalera tipo tijera" at bounding box center [226, 375] width 76 height 14
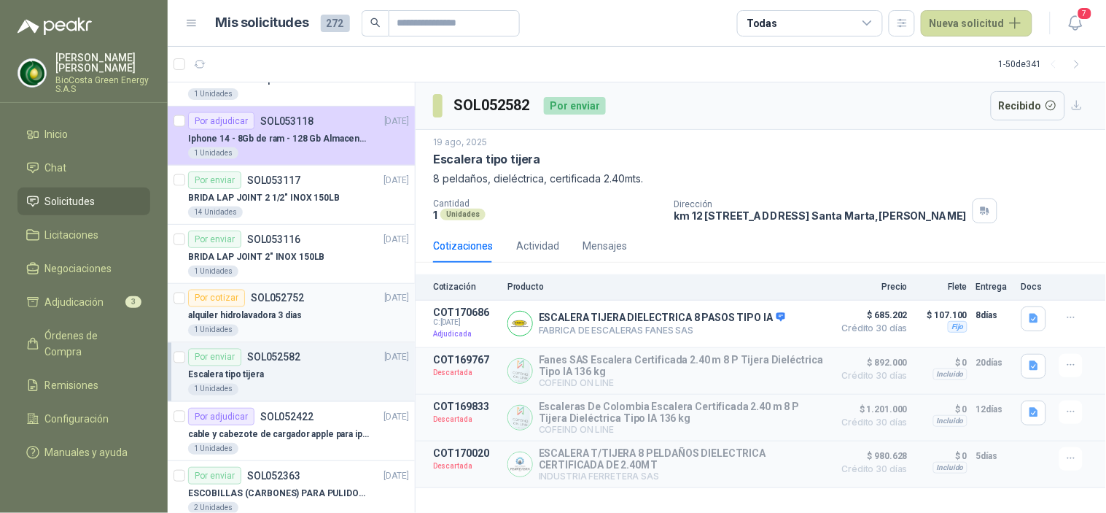
click at [254, 305] on div "Por cotizar SOL052752" at bounding box center [246, 297] width 116 height 17
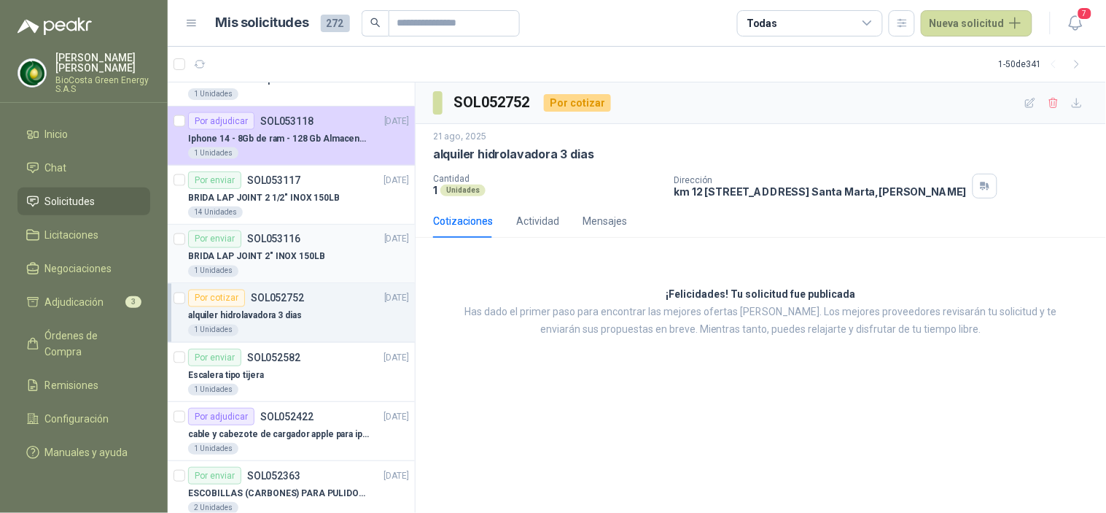
click at [248, 265] on div "1 Unidades" at bounding box center [298, 271] width 221 height 12
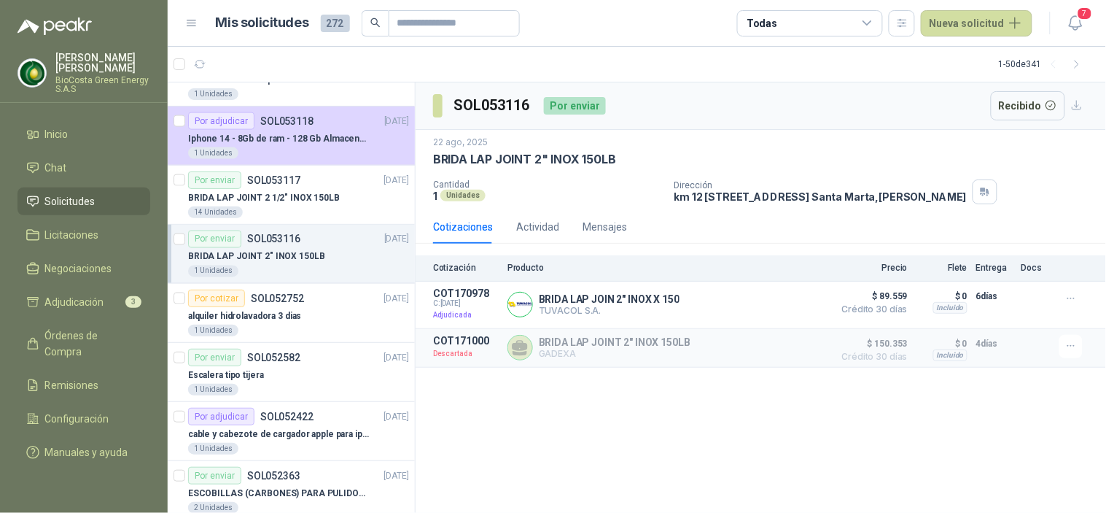
click at [249, 234] on p "SOL053116" at bounding box center [273, 239] width 53 height 10
click at [245, 193] on p "BRIDA LAP JOINT 2 1/2" INOX 150LB" at bounding box center [264, 198] width 152 height 14
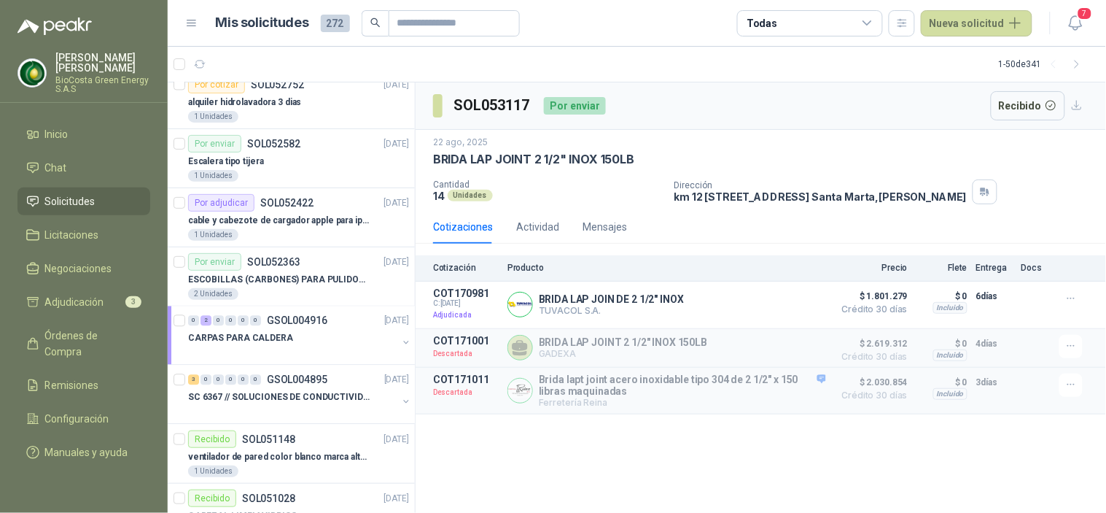
scroll to position [810, 0]
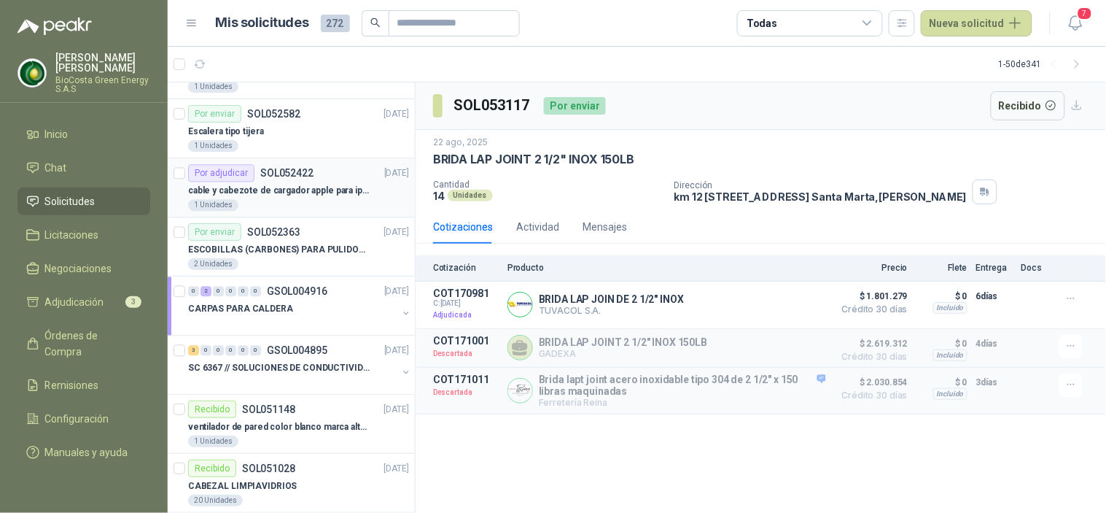
click at [252, 192] on p "cable y cabezote de cargador apple para iphone" at bounding box center [279, 191] width 182 height 14
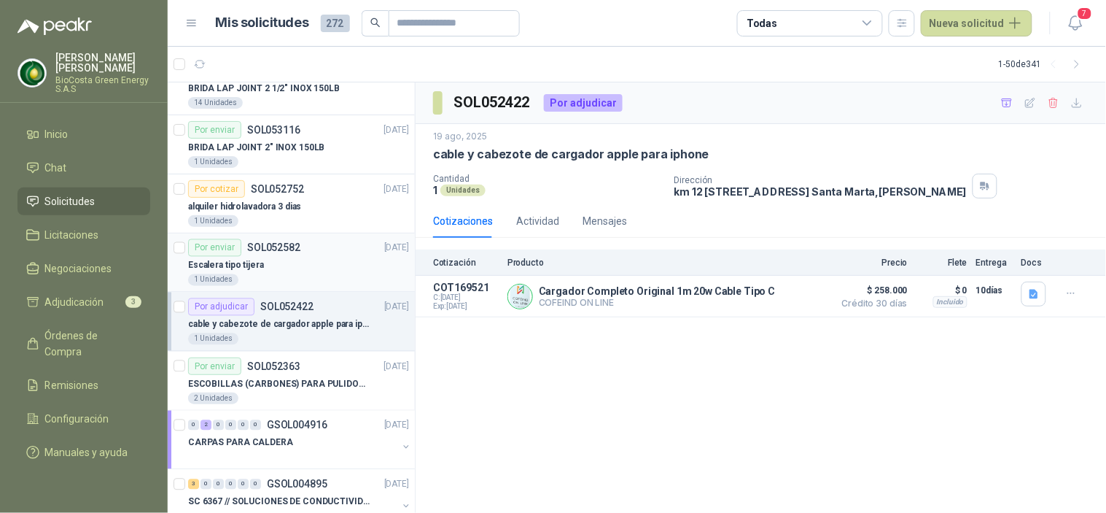
scroll to position [647, 0]
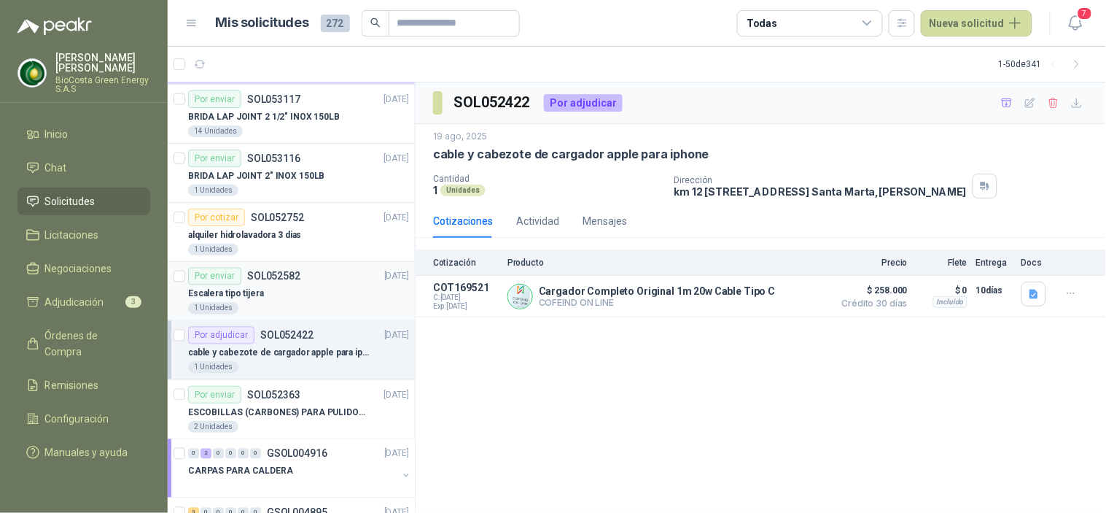
click at [252, 295] on p "Escalera tipo tijera" at bounding box center [226, 294] width 76 height 14
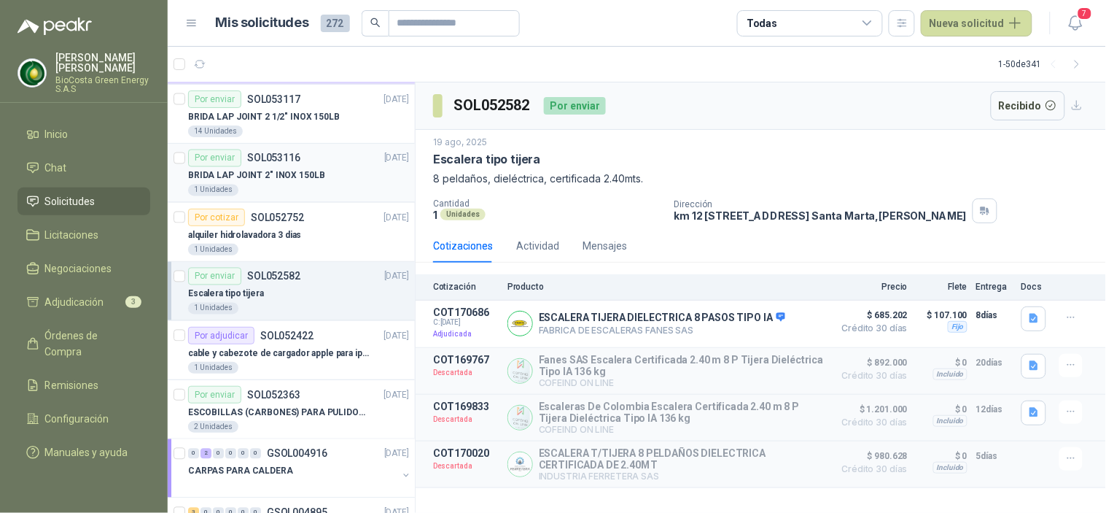
click at [235, 184] on div "1 Unidades" at bounding box center [298, 190] width 221 height 12
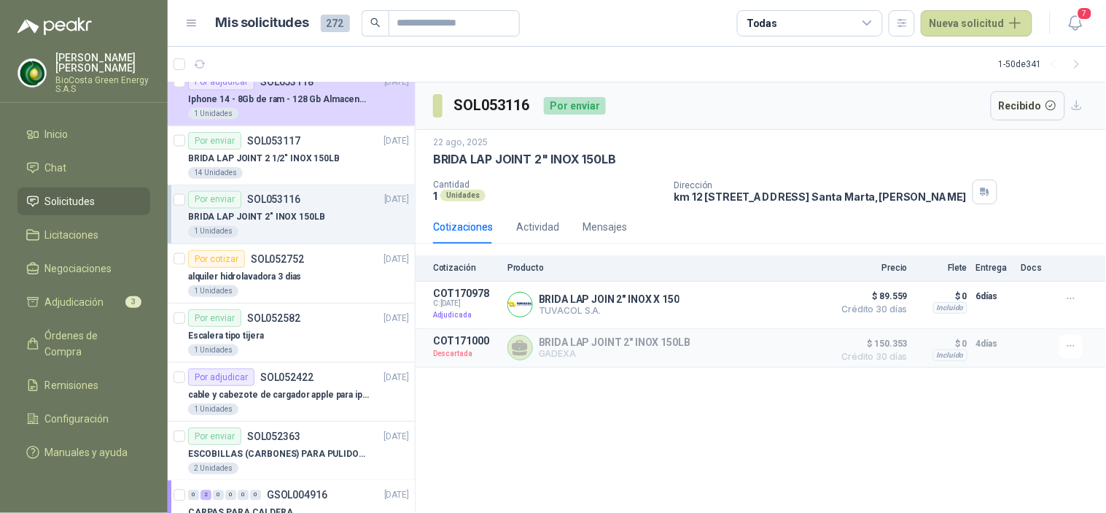
scroll to position [566, 0]
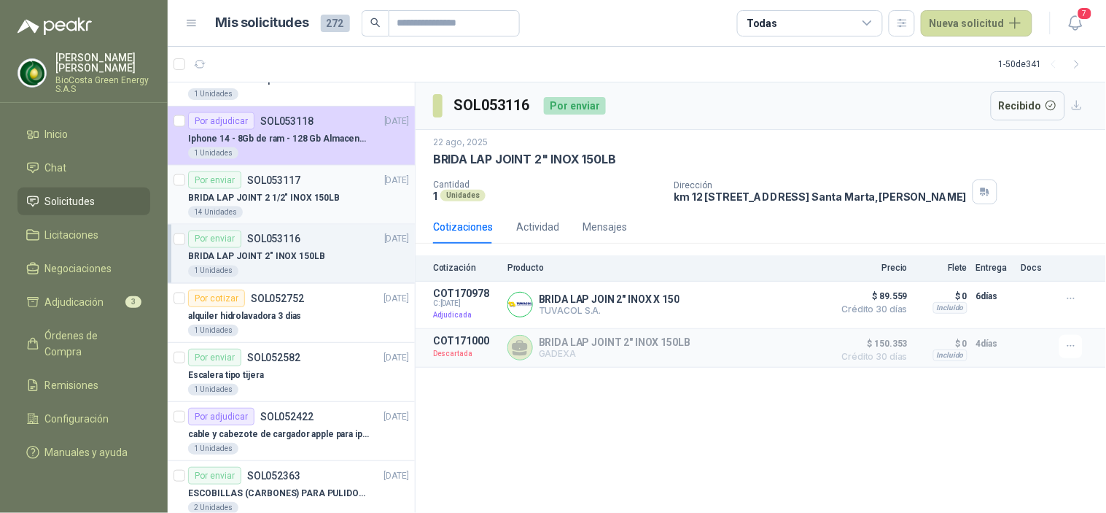
click at [227, 198] on p "BRIDA LAP JOINT 2 1/2" INOX 150LB" at bounding box center [264, 198] width 152 height 14
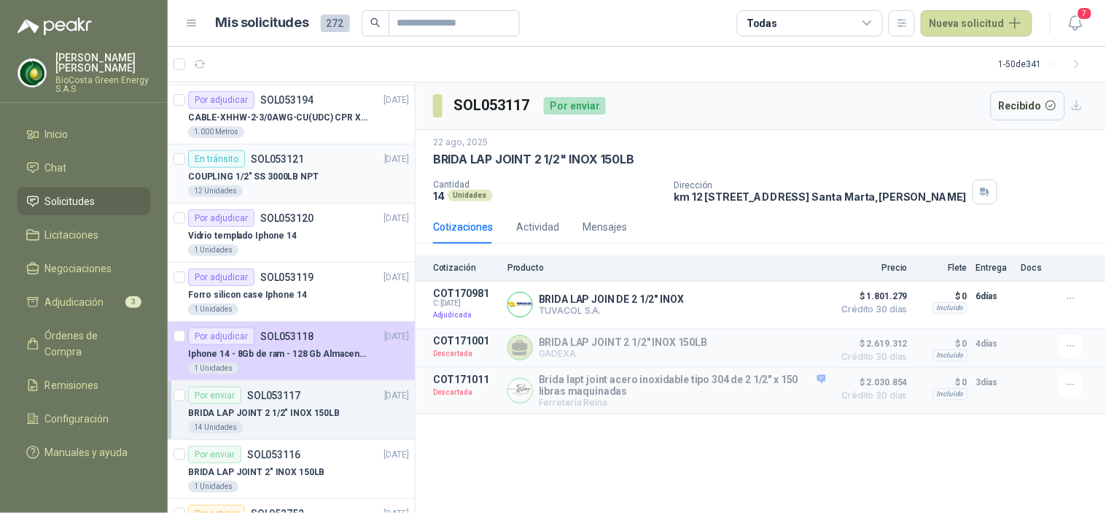
scroll to position [324, 0]
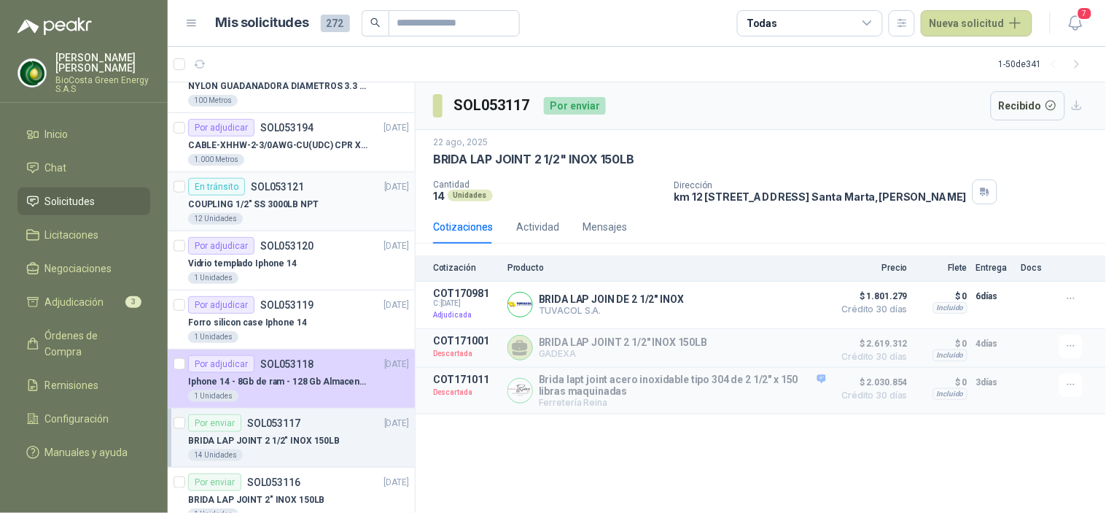
click at [236, 180] on div "En tránsito" at bounding box center [216, 186] width 57 height 17
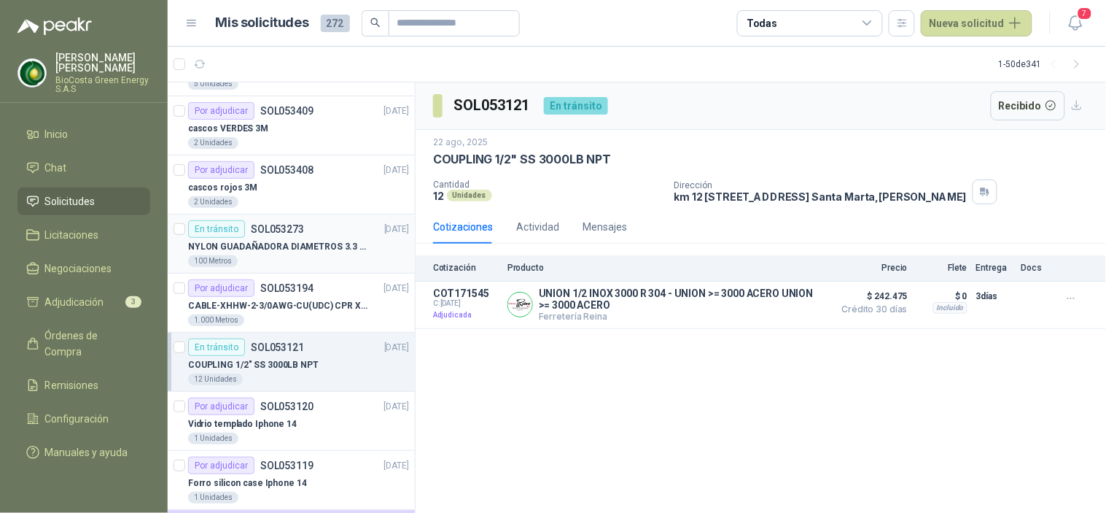
scroll to position [162, 0]
click at [280, 251] on p "NYLON GUADAÑADORA DIAMETROS 3.3 mm" at bounding box center [279, 248] width 182 height 14
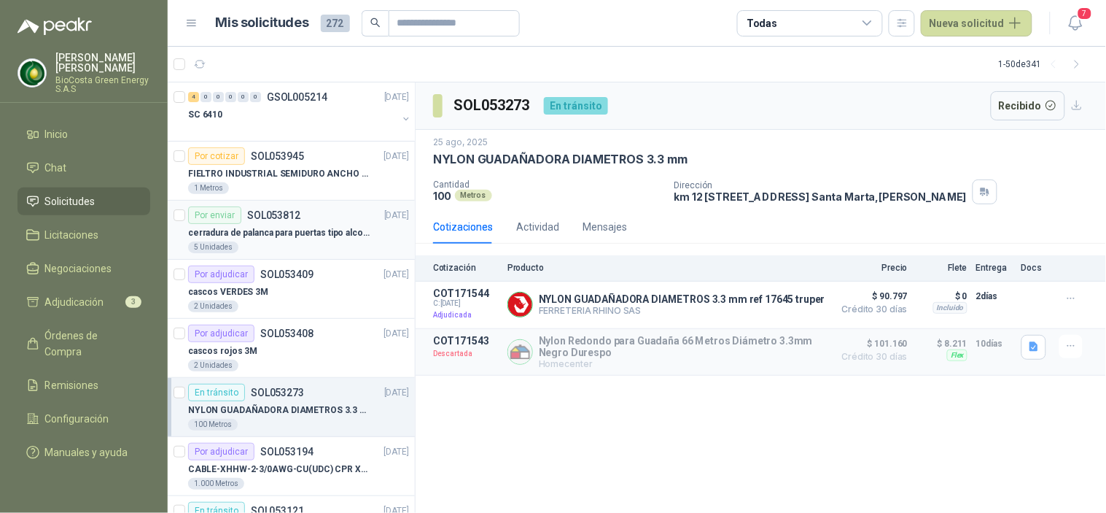
click at [283, 229] on p "cerradura de palanca para puertas tipo alcoba marca yale" at bounding box center [279, 233] width 182 height 14
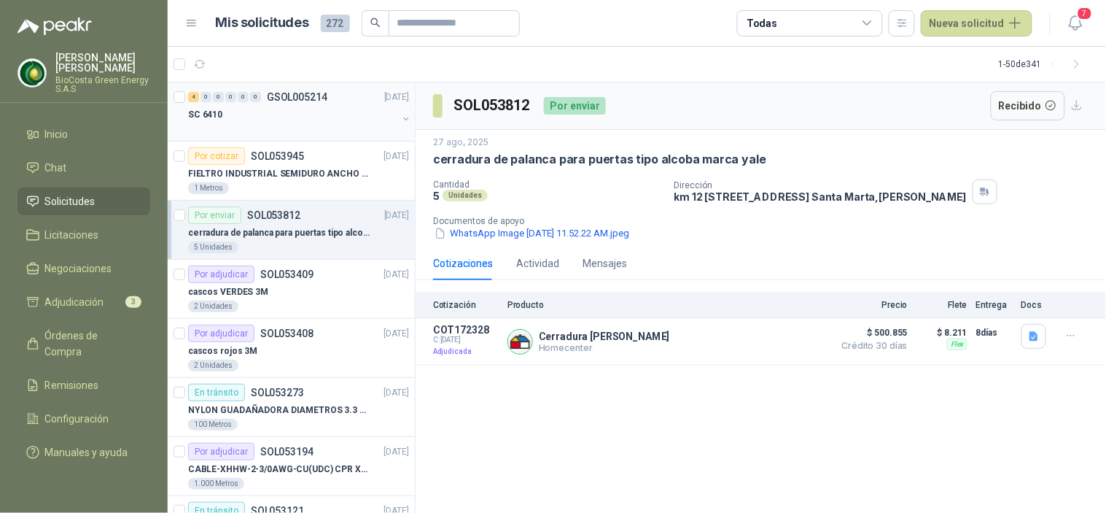
click at [229, 114] on div "SC 6410" at bounding box center [292, 114] width 209 height 17
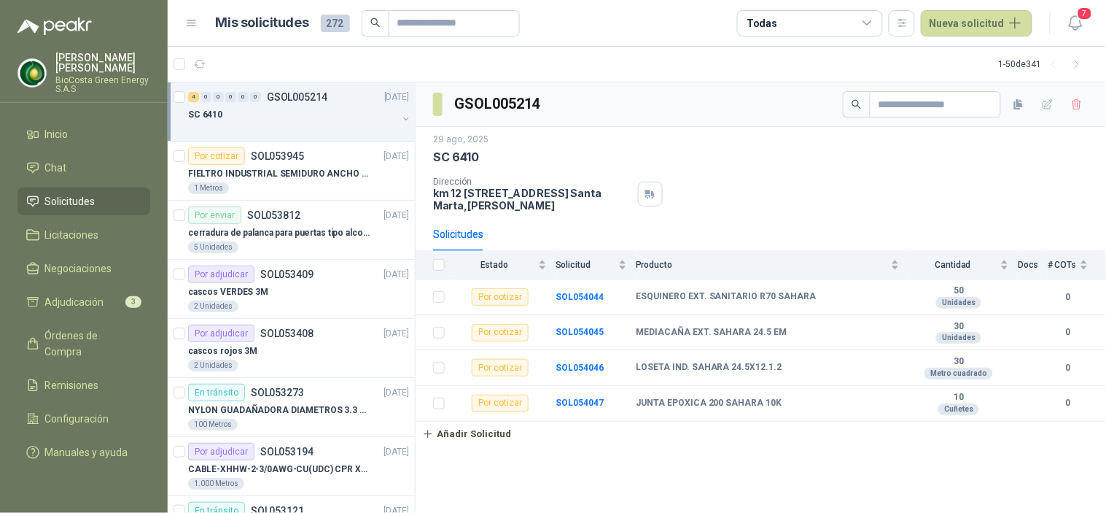
click at [1064, 20] on button "7" at bounding box center [1075, 23] width 26 height 26
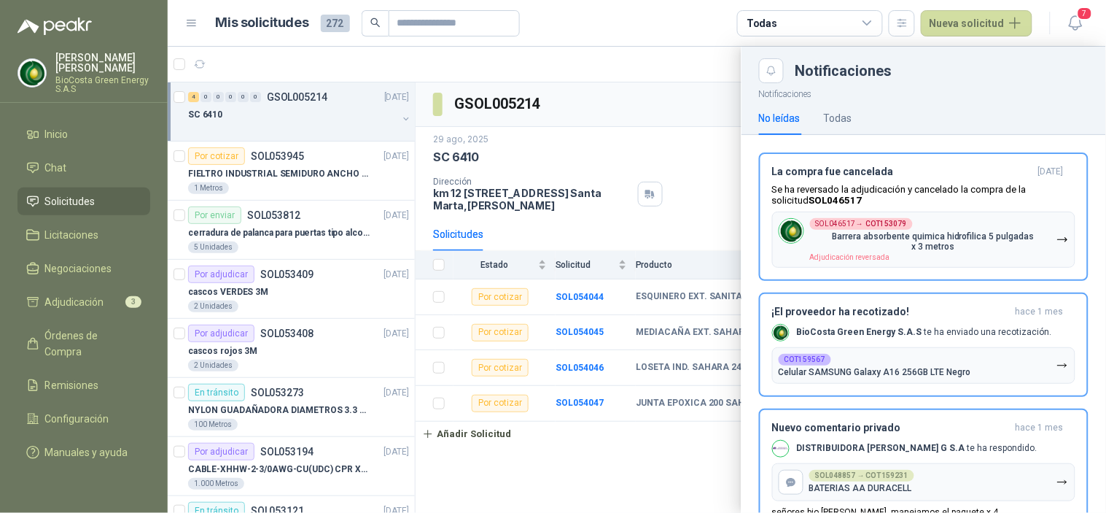
click at [682, 174] on div at bounding box center [637, 280] width 938 height 466
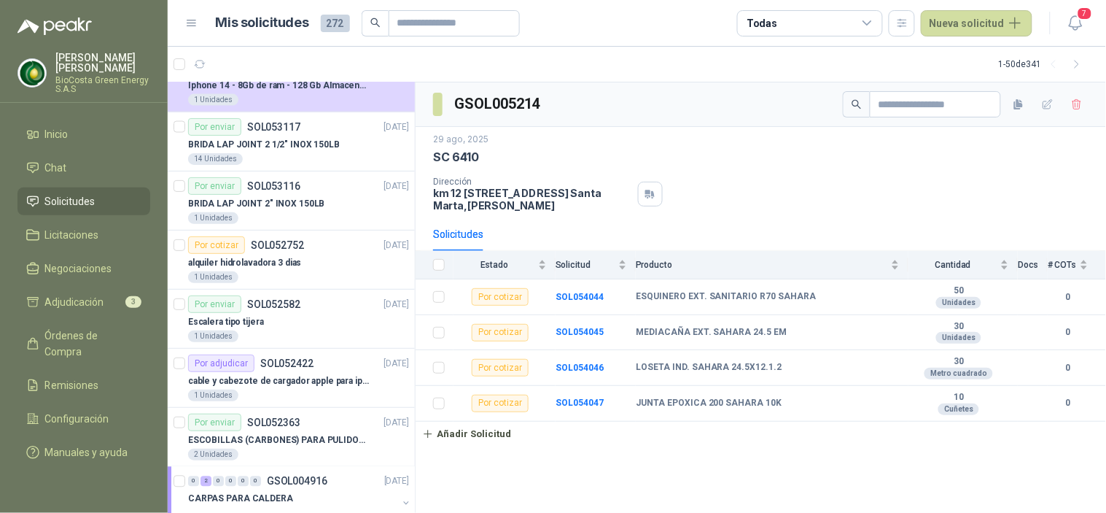
scroll to position [647, 0]
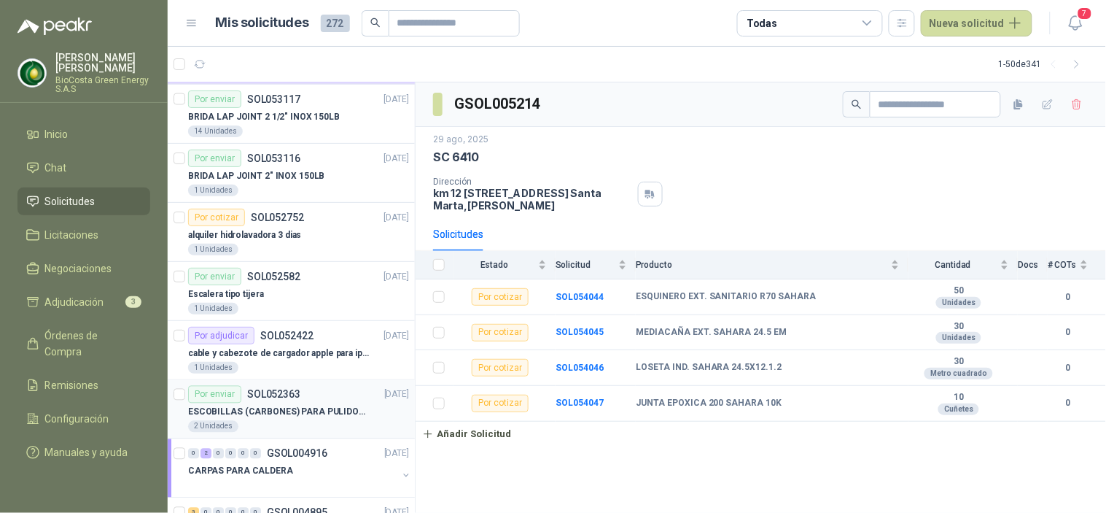
click at [312, 389] on div "Por enviar SOL052363 [DATE]" at bounding box center [298, 394] width 221 height 17
